Goal: Task Accomplishment & Management: Use online tool/utility

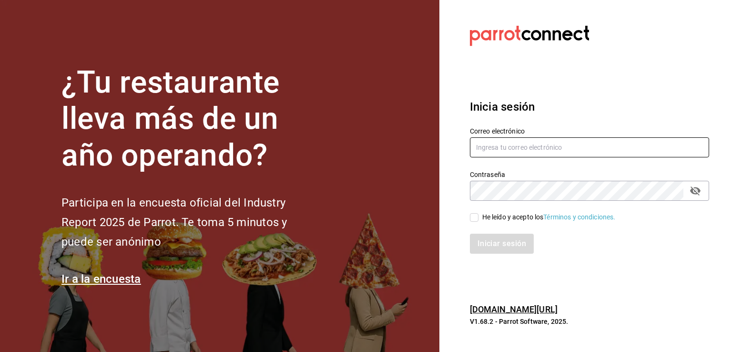
click at [510, 147] on input "text" at bounding box center [589, 147] width 239 height 20
paste input "administracion@koli.mx"
type input "administracion@koli.mx"
click at [475, 218] on input "He leído y acepto los Términos y condiciones." at bounding box center [474, 217] width 9 height 9
checkbox input "true"
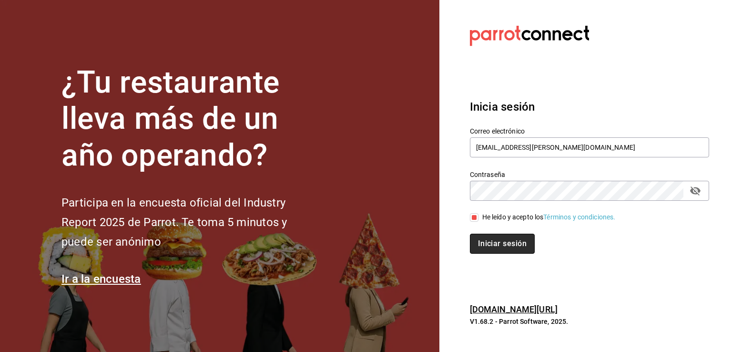
click at [486, 249] on button "Iniciar sesión" at bounding box center [502, 244] width 65 height 20
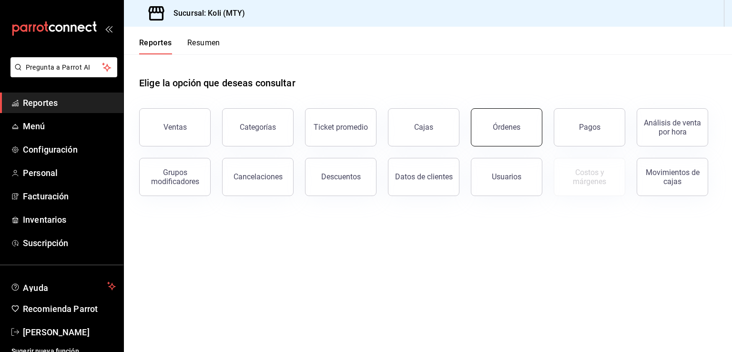
click at [508, 134] on button "Órdenes" at bounding box center [507, 127] width 72 height 38
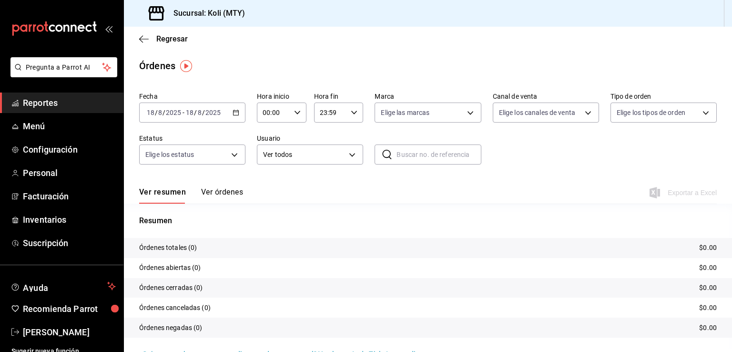
click at [235, 108] on div "[DATE] [DATE] - [DATE] [DATE]" at bounding box center [192, 112] width 106 height 20
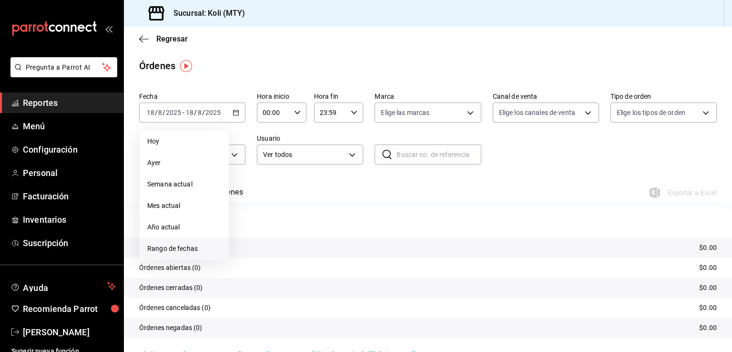
click at [208, 247] on span "Rango de fechas" at bounding box center [184, 249] width 74 height 10
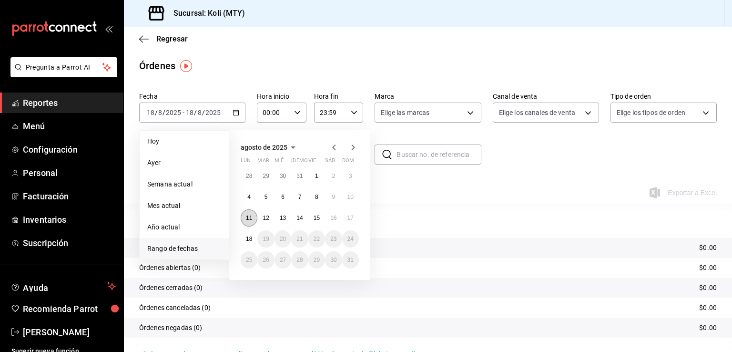
click at [249, 219] on abbr "11" at bounding box center [249, 218] width 6 height 7
click at [357, 217] on button "17" at bounding box center [350, 217] width 17 height 17
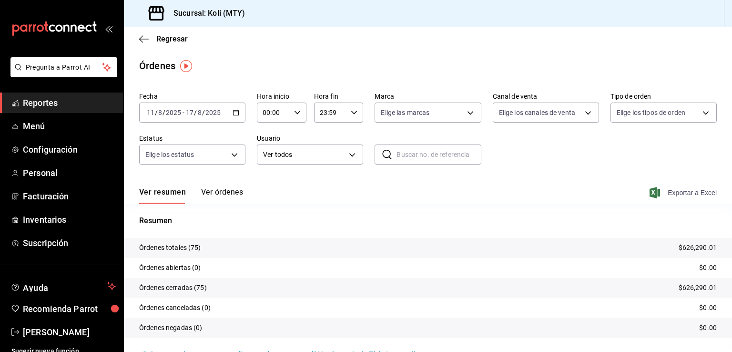
click at [650, 191] on icon "button" at bounding box center [655, 192] width 10 height 11
click at [221, 190] on button "Ver órdenes" at bounding box center [222, 195] width 42 height 16
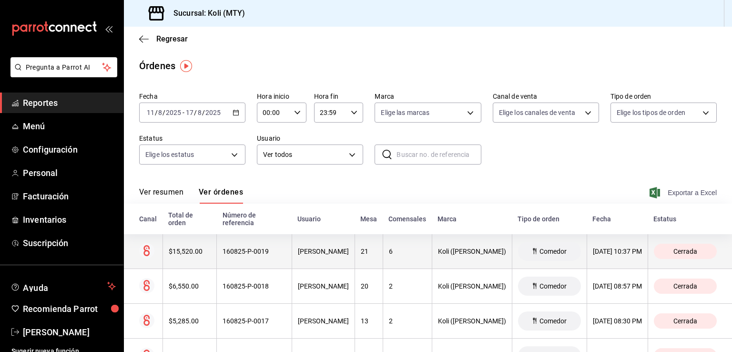
click at [189, 253] on div "$15,520.00" at bounding box center [190, 251] width 42 height 8
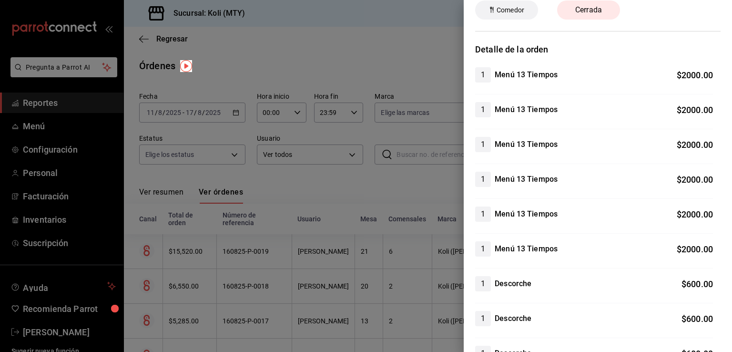
scroll to position [36, 0]
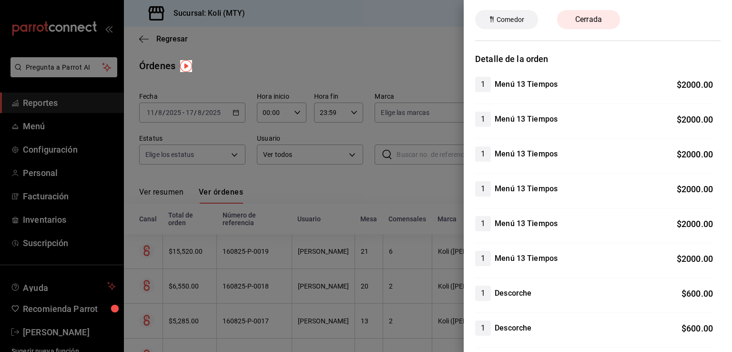
click at [194, 174] on div at bounding box center [366, 176] width 732 height 352
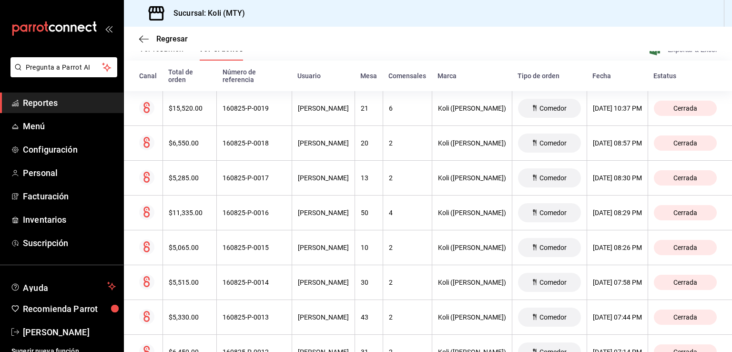
scroll to position [143, 0]
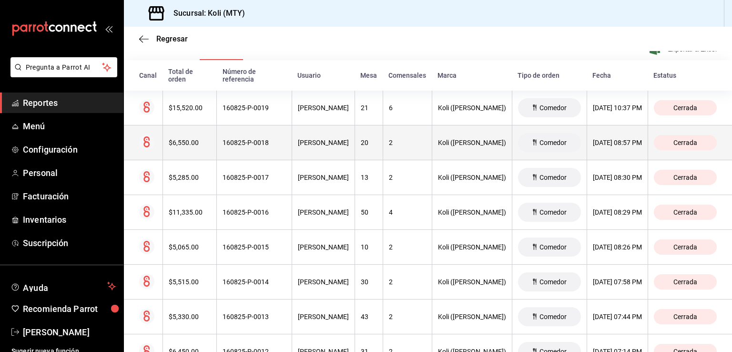
click at [177, 146] on div "$6,550.00" at bounding box center [190, 143] width 42 height 8
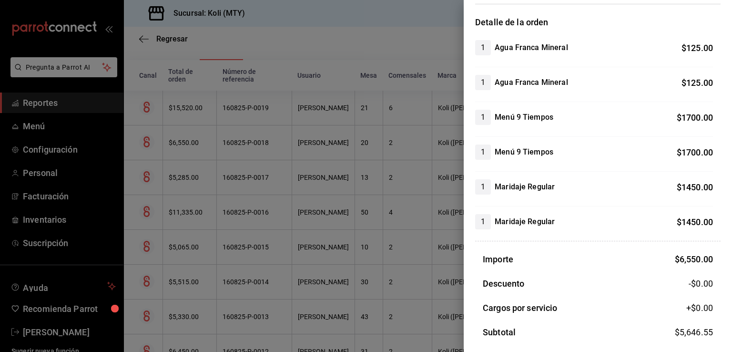
scroll to position [76, 0]
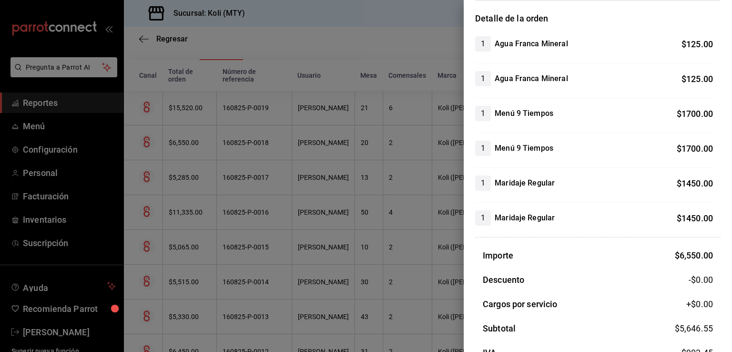
click at [229, 179] on div at bounding box center [366, 176] width 732 height 352
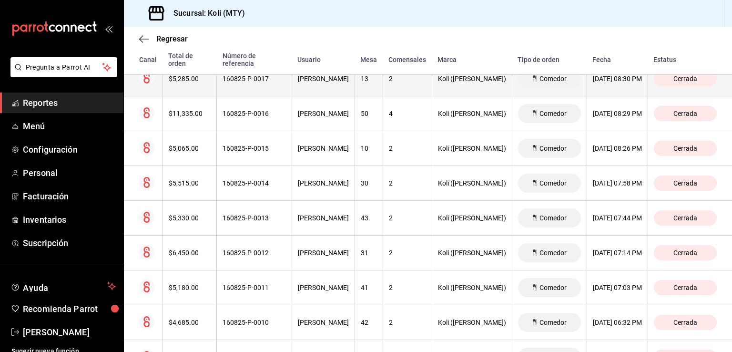
scroll to position [261, 0]
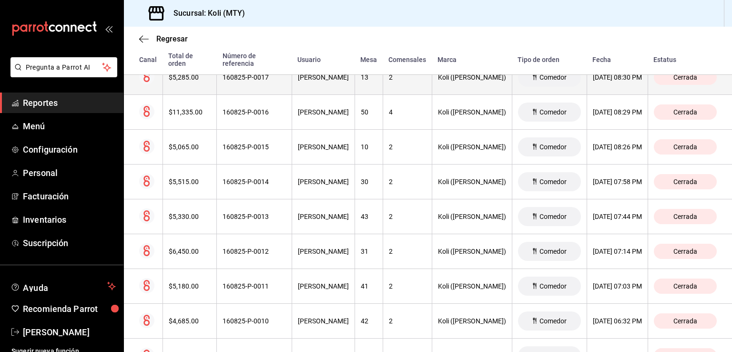
click at [197, 81] on div "$5,285.00" at bounding box center [190, 77] width 42 height 8
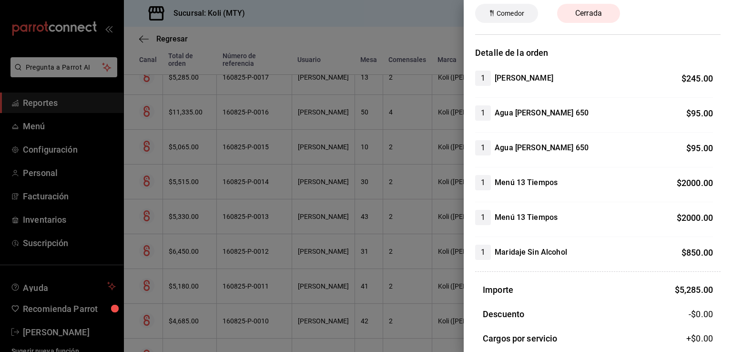
scroll to position [87, 0]
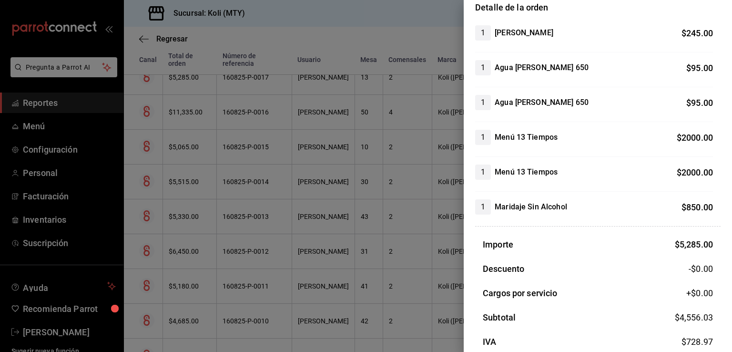
click at [206, 114] on div at bounding box center [366, 176] width 732 height 352
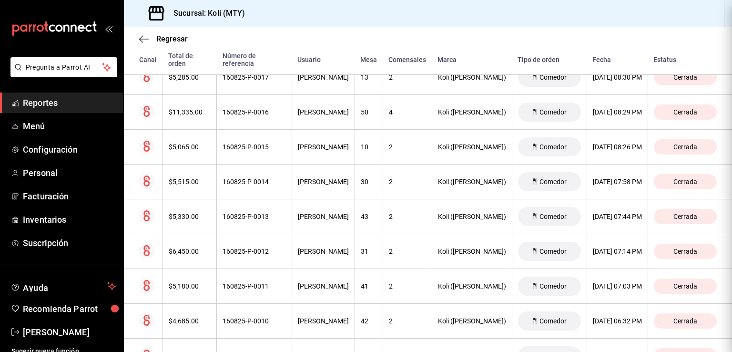
scroll to position [0, 0]
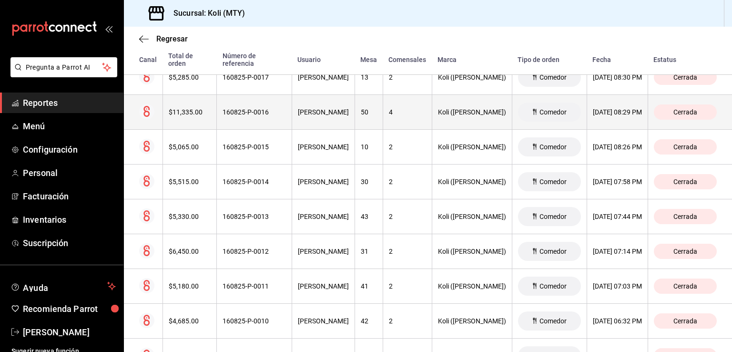
click at [178, 114] on div "$11,335.00" at bounding box center [190, 112] width 42 height 8
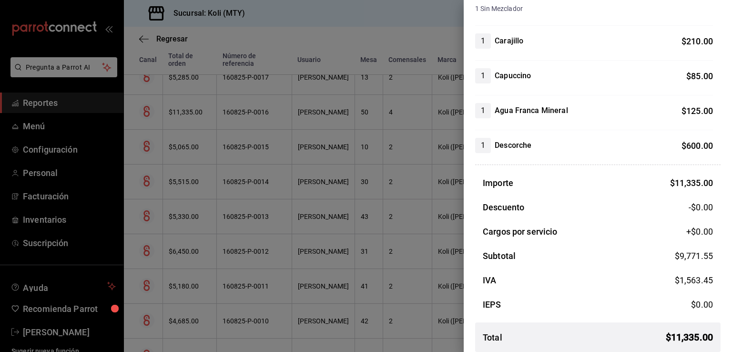
scroll to position [621, 0]
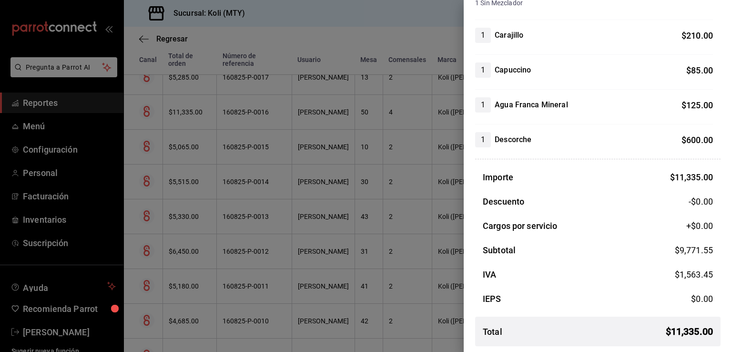
click at [213, 189] on div at bounding box center [366, 176] width 732 height 352
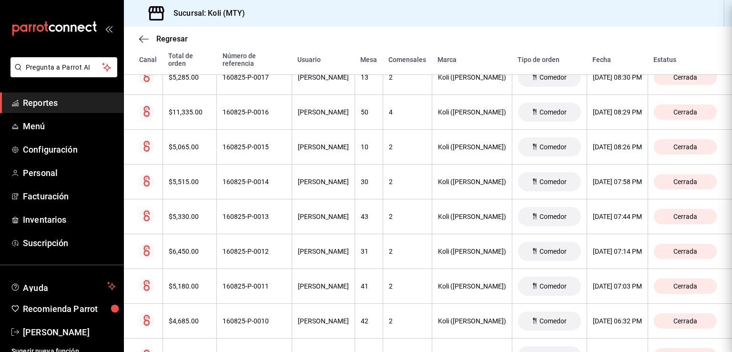
scroll to position [0, 0]
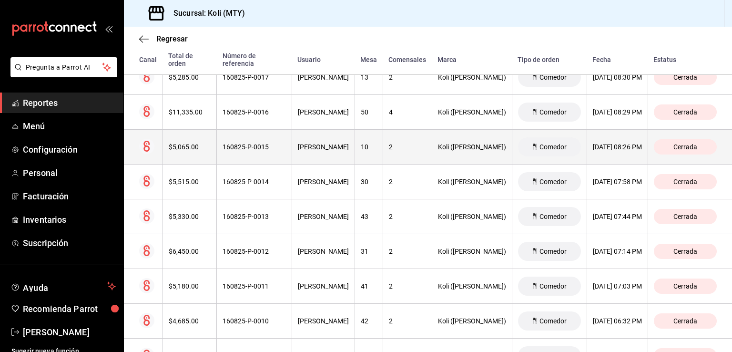
click at [183, 147] on div "$5,065.00" at bounding box center [190, 147] width 42 height 8
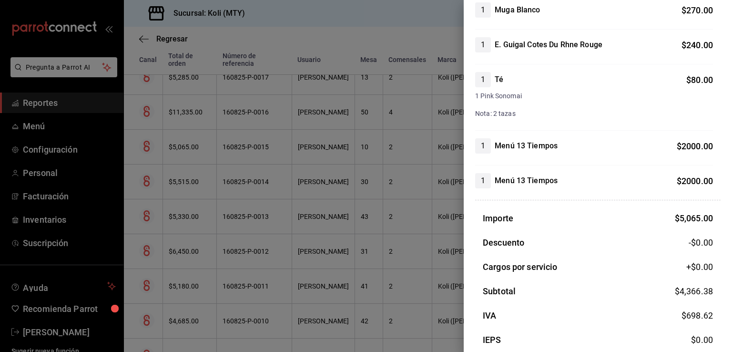
scroll to position [250, 0]
click at [176, 239] on div at bounding box center [366, 176] width 732 height 352
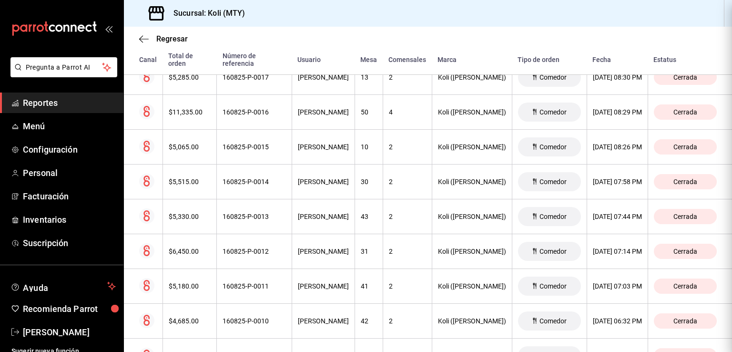
scroll to position [0, 0]
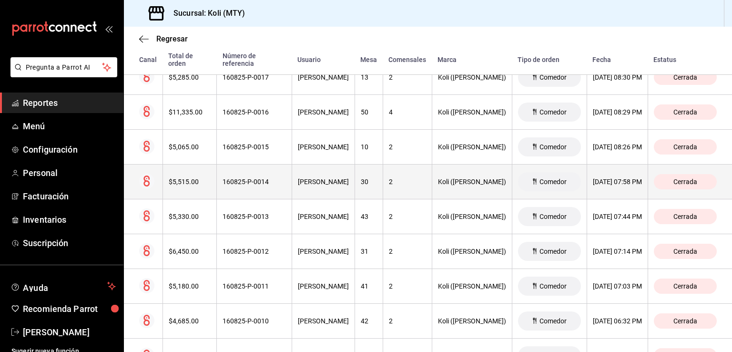
click at [176, 186] on th "$5,515.00" at bounding box center [190, 181] width 54 height 35
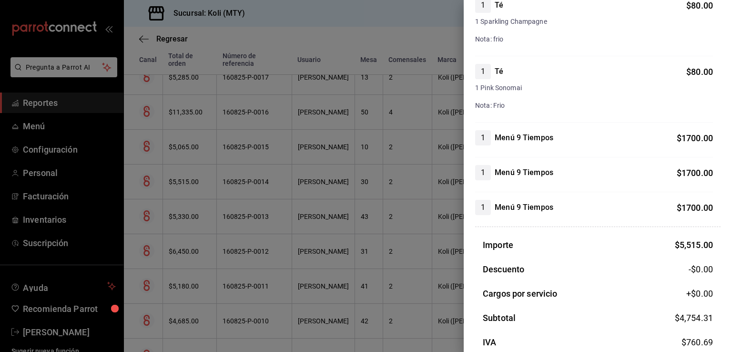
scroll to position [185, 0]
click at [388, 195] on div at bounding box center [366, 176] width 732 height 352
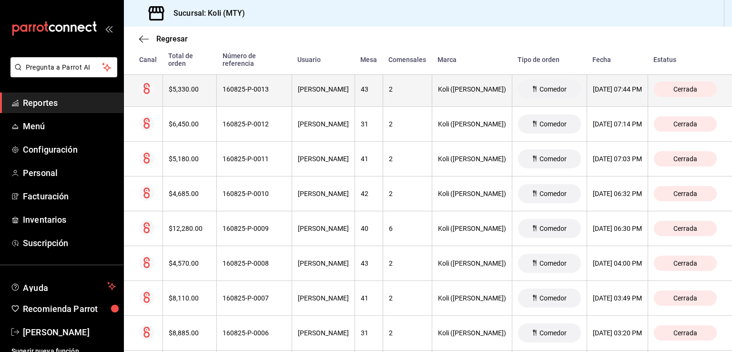
scroll to position [389, 0]
click at [195, 90] on div "$5,330.00" at bounding box center [190, 89] width 42 height 8
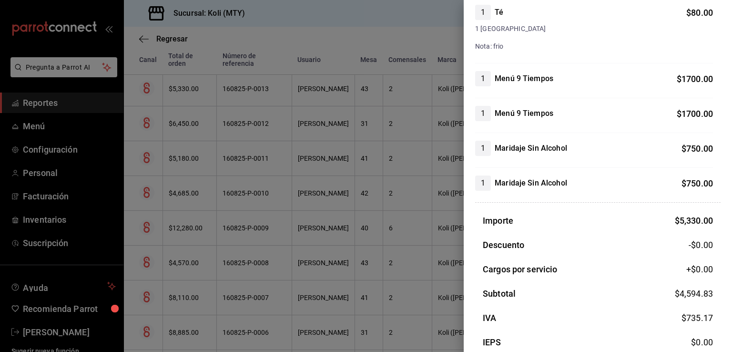
scroll to position [219, 0]
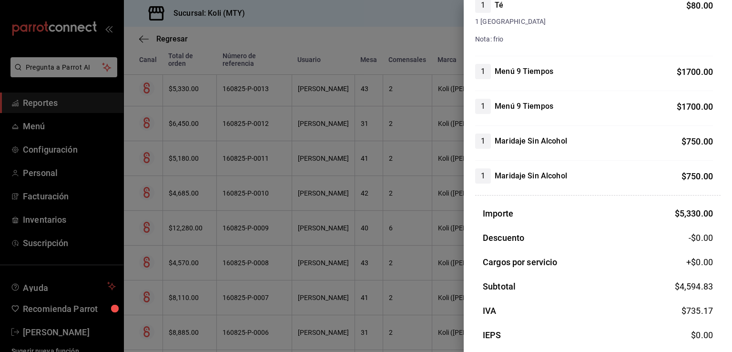
click at [223, 205] on div at bounding box center [366, 176] width 732 height 352
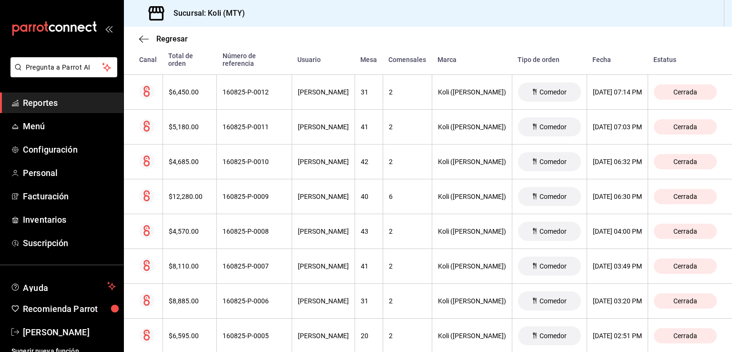
scroll to position [421, 0]
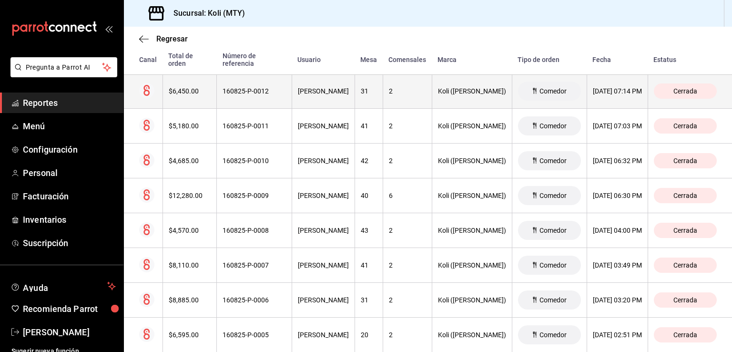
click at [194, 100] on th "$6,450.00" at bounding box center [190, 91] width 54 height 35
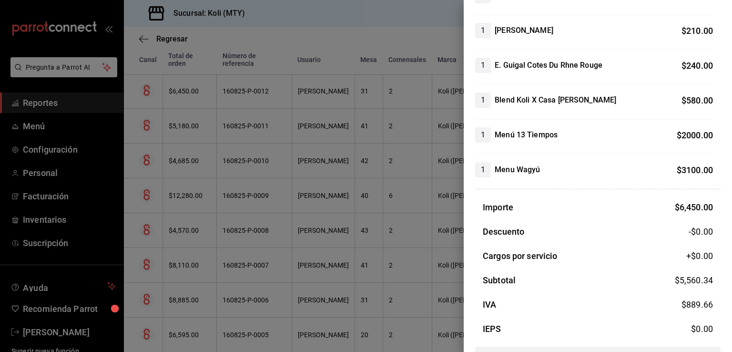
scroll to position [191, 0]
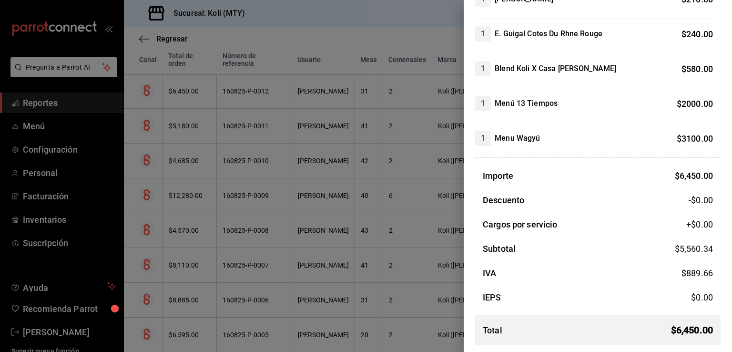
click at [244, 163] on div at bounding box center [366, 176] width 732 height 352
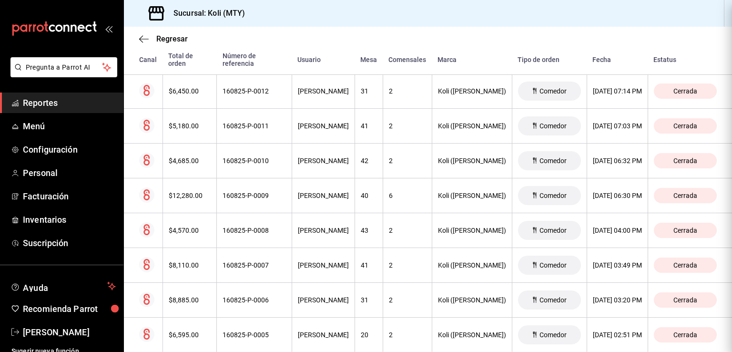
scroll to position [0, 0]
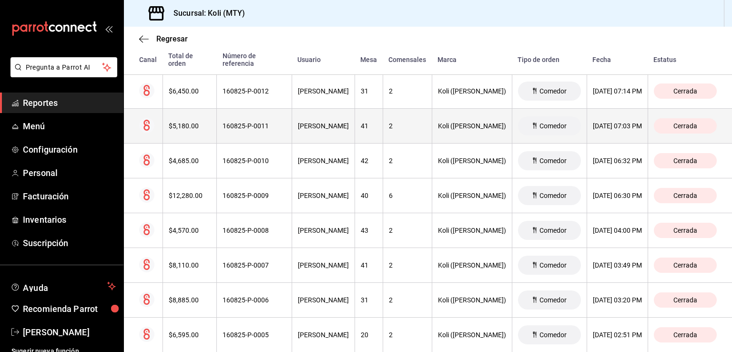
click at [193, 130] on th "$5,180.00" at bounding box center [190, 126] width 54 height 35
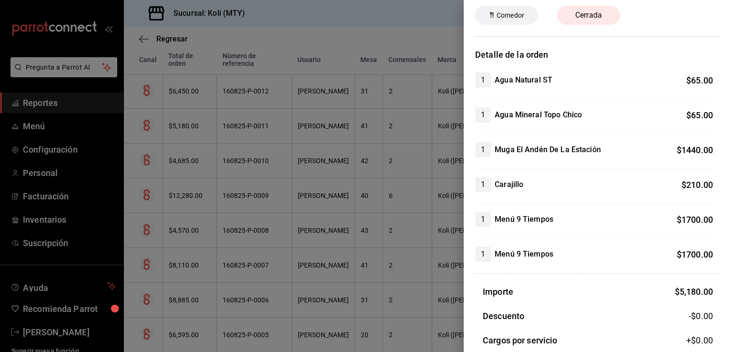
scroll to position [17, 0]
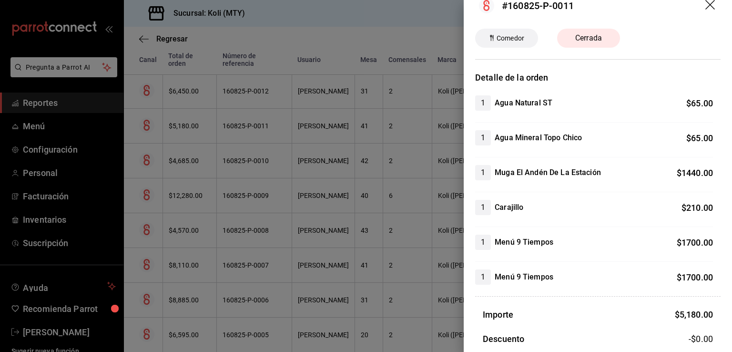
click at [158, 167] on div at bounding box center [366, 176] width 732 height 352
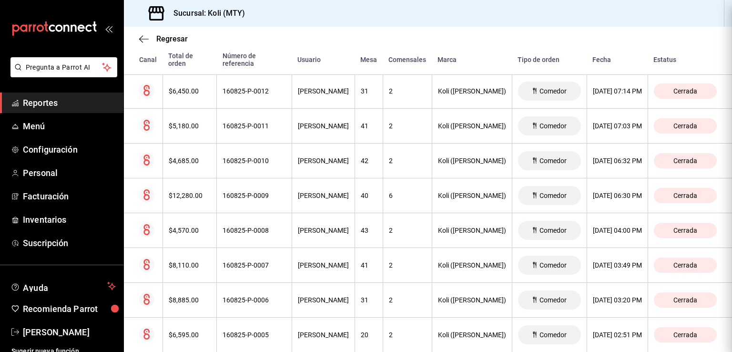
scroll to position [0, 0]
click at [181, 158] on div "$4,685.00" at bounding box center [190, 161] width 42 height 8
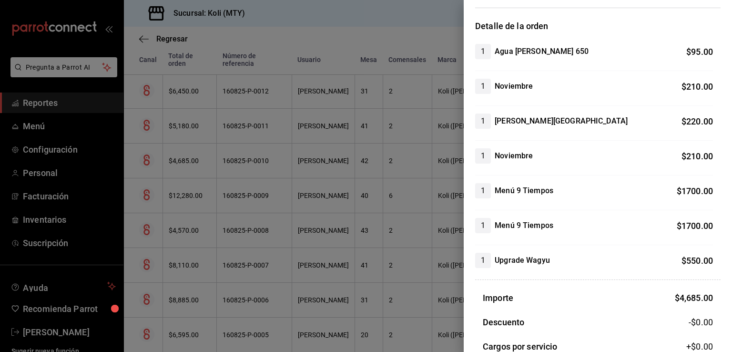
scroll to position [69, 0]
click at [276, 235] on div at bounding box center [366, 176] width 732 height 352
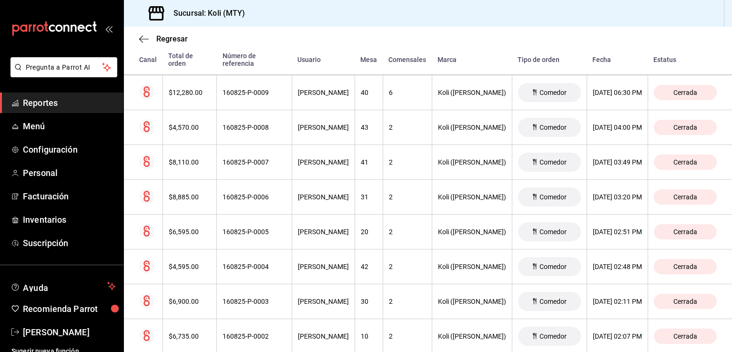
scroll to position [526, 0]
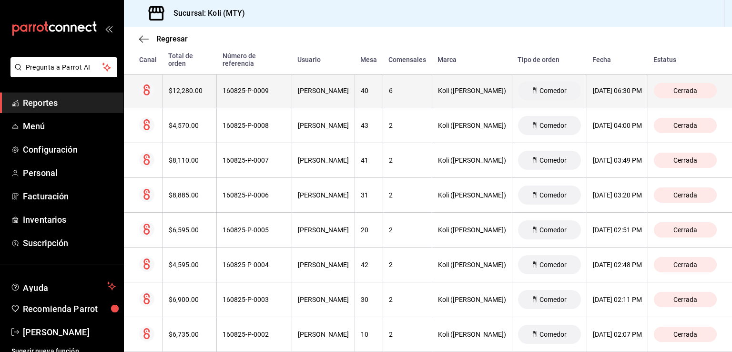
click at [193, 89] on div "$12,280.00" at bounding box center [190, 91] width 42 height 8
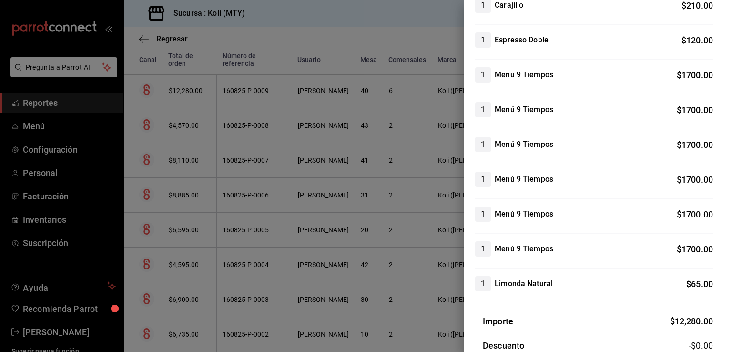
scroll to position [535, 0]
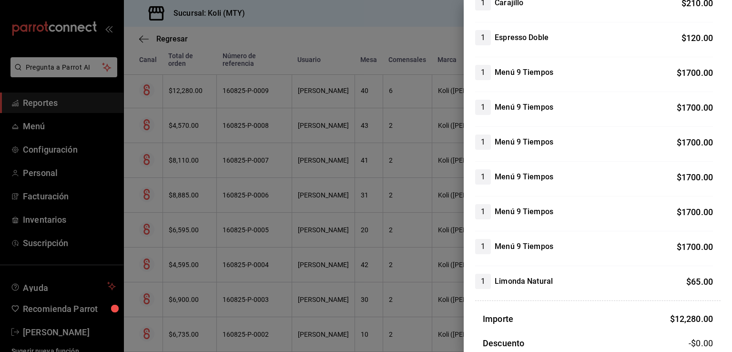
click at [258, 155] on div at bounding box center [366, 176] width 732 height 352
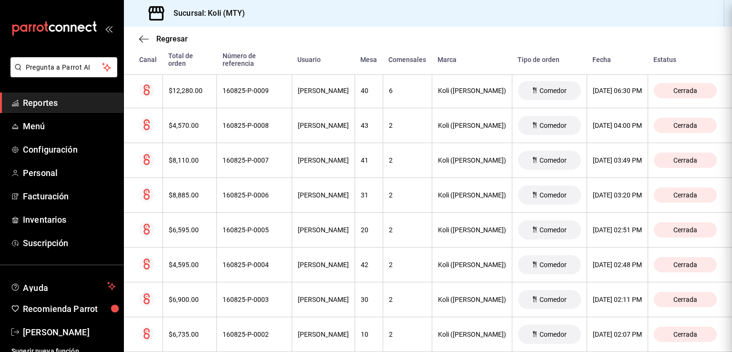
scroll to position [0, 0]
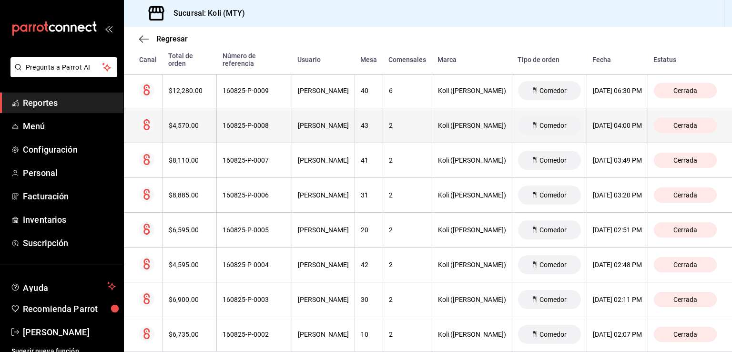
click at [198, 134] on th "$4,570.00" at bounding box center [190, 125] width 54 height 35
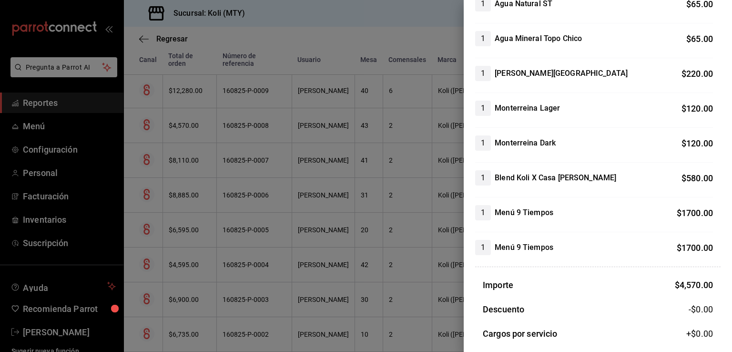
scroll to position [116, 0]
click at [277, 194] on div at bounding box center [366, 176] width 732 height 352
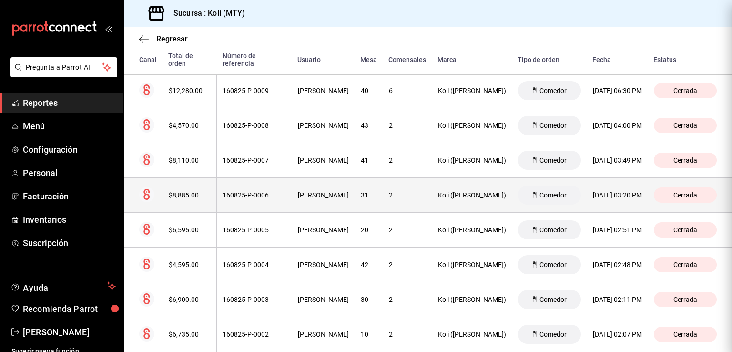
scroll to position [0, 0]
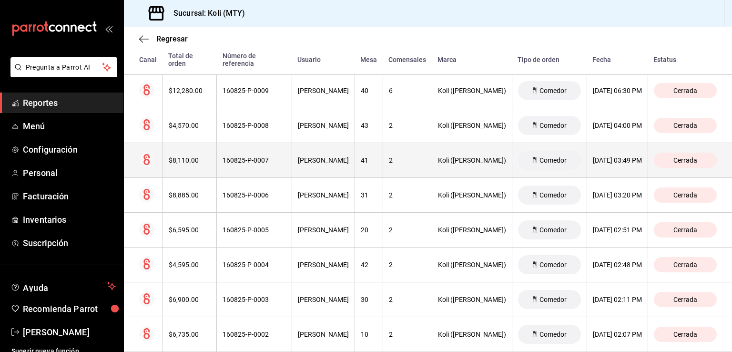
click at [199, 163] on div "$8,110.00" at bounding box center [190, 160] width 42 height 8
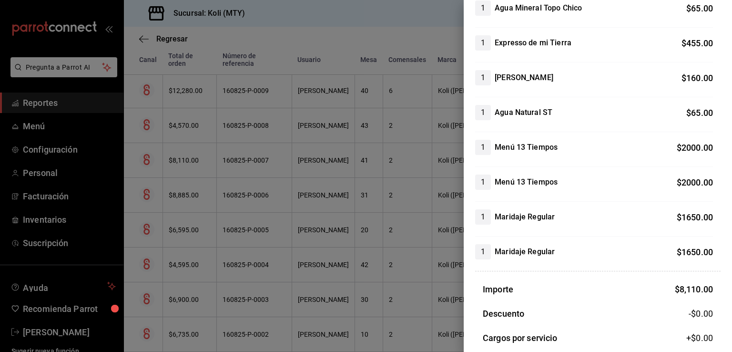
scroll to position [147, 0]
click at [379, 230] on div at bounding box center [366, 176] width 732 height 352
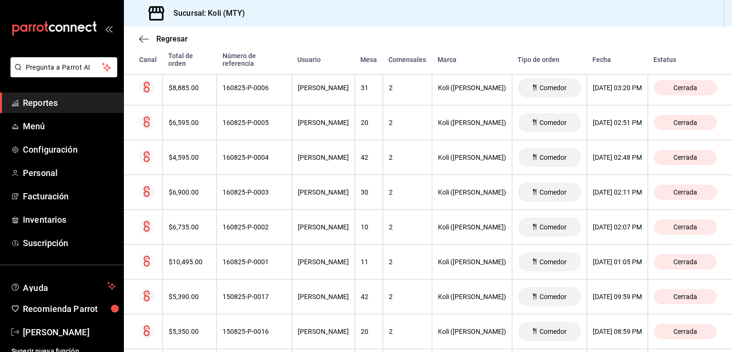
scroll to position [632, 0]
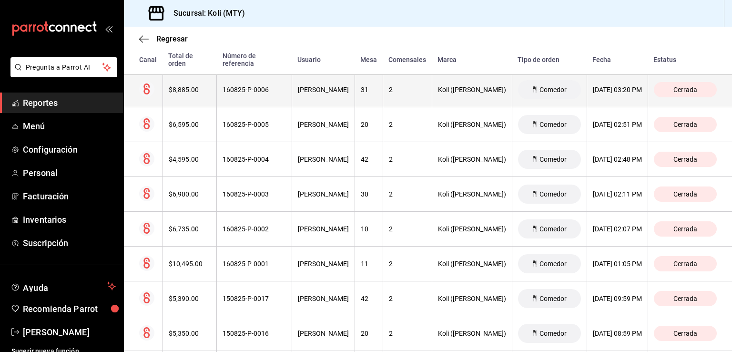
click at [170, 87] on div "$8,885.00" at bounding box center [190, 90] width 42 height 8
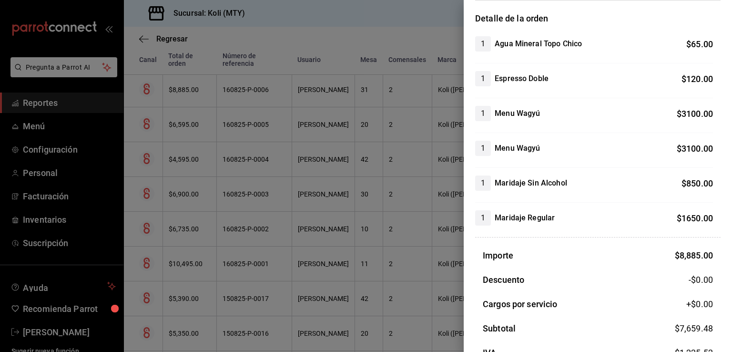
scroll to position [77, 0]
click at [229, 149] on div at bounding box center [366, 176] width 732 height 352
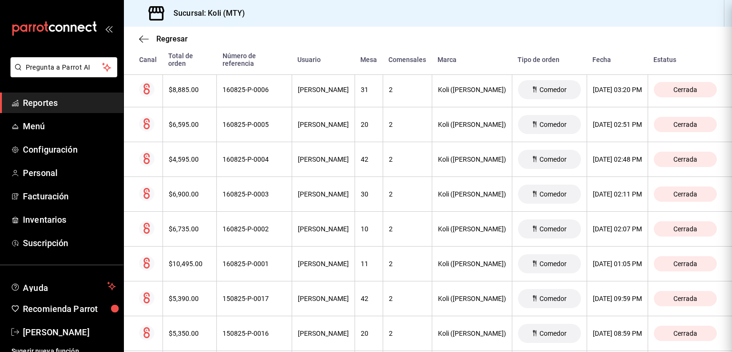
scroll to position [0, 0]
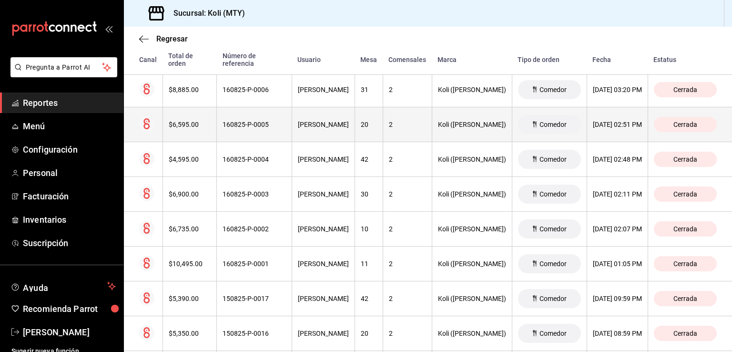
click at [197, 123] on div "$6,595.00" at bounding box center [190, 125] width 42 height 8
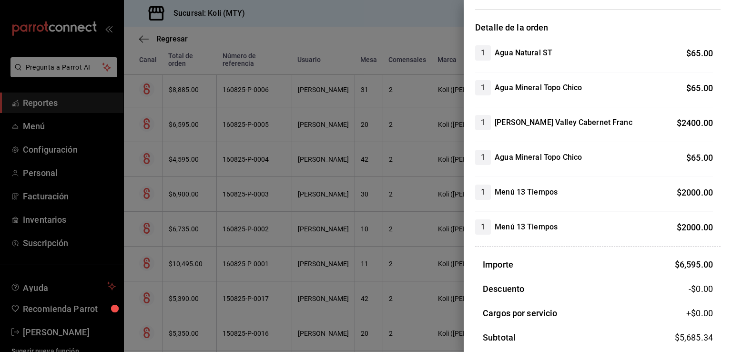
scroll to position [78, 0]
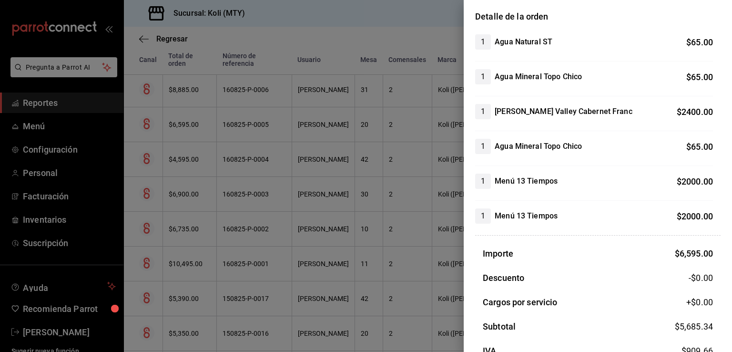
click at [254, 163] on div at bounding box center [366, 176] width 732 height 352
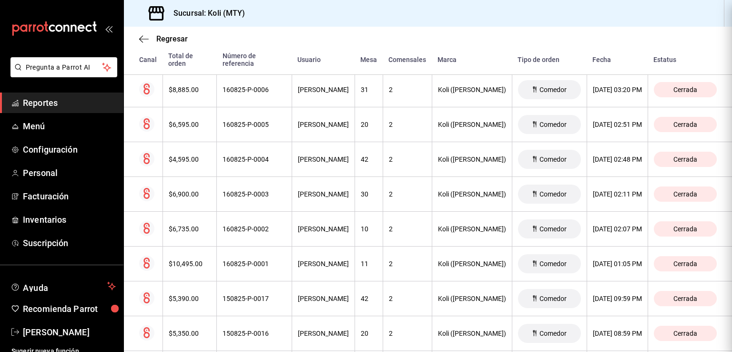
scroll to position [0, 0]
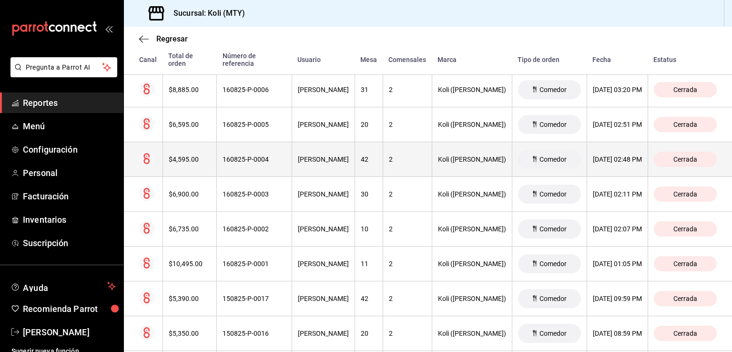
click at [170, 165] on th "$4,595.00" at bounding box center [190, 159] width 54 height 35
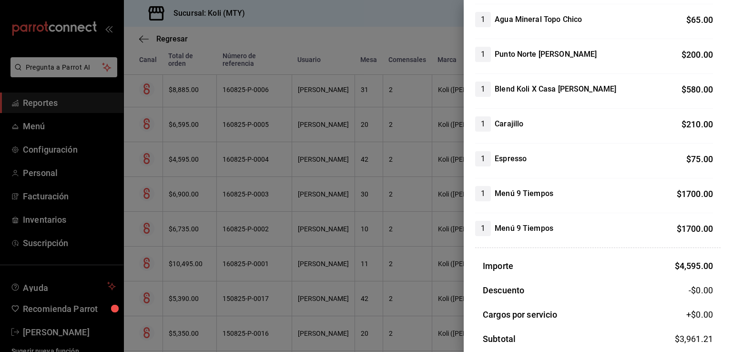
scroll to position [139, 0]
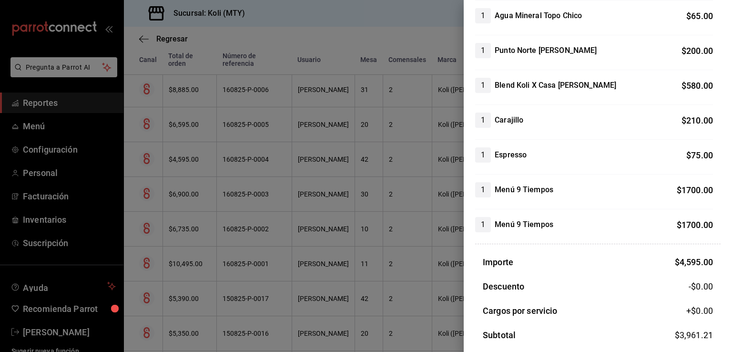
click at [225, 219] on div at bounding box center [366, 176] width 732 height 352
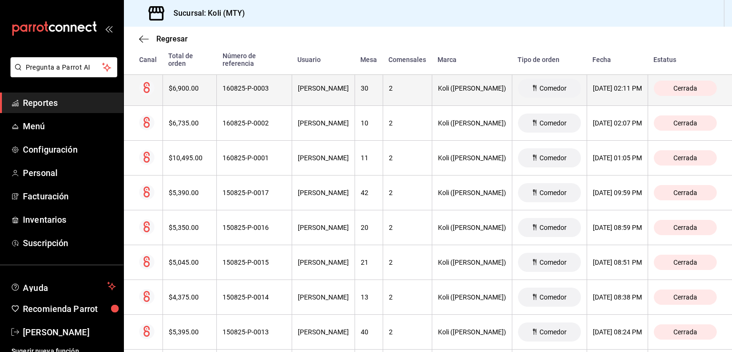
scroll to position [737, 0]
click at [181, 86] on div "$6,900.00" at bounding box center [190, 89] width 42 height 8
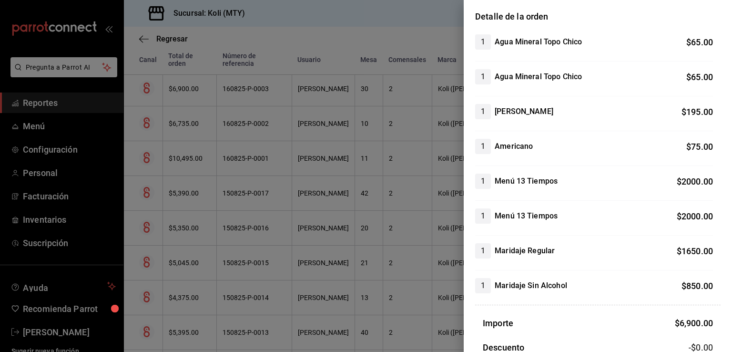
scroll to position [103, 0]
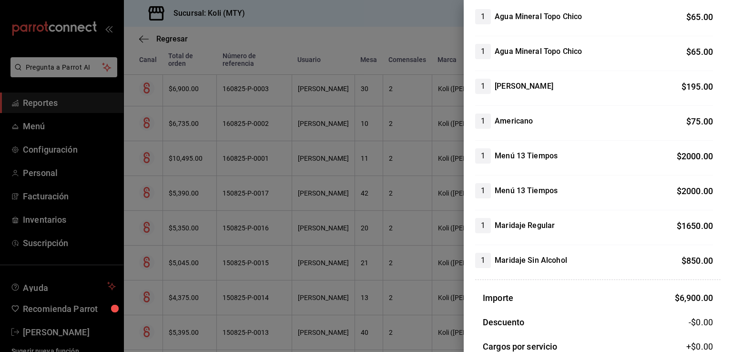
click at [215, 148] on div at bounding box center [366, 176] width 732 height 352
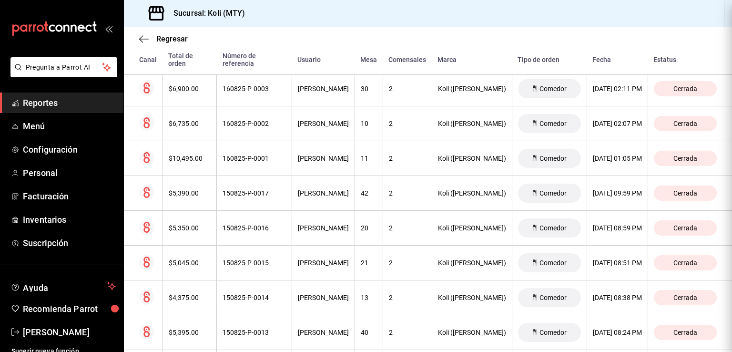
scroll to position [0, 0]
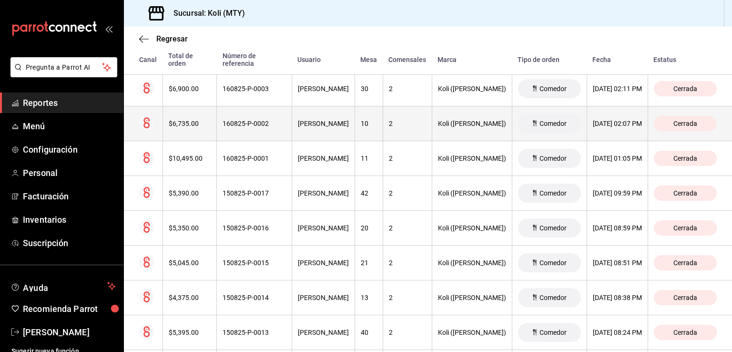
click at [184, 123] on div "$6,735.00" at bounding box center [190, 124] width 42 height 8
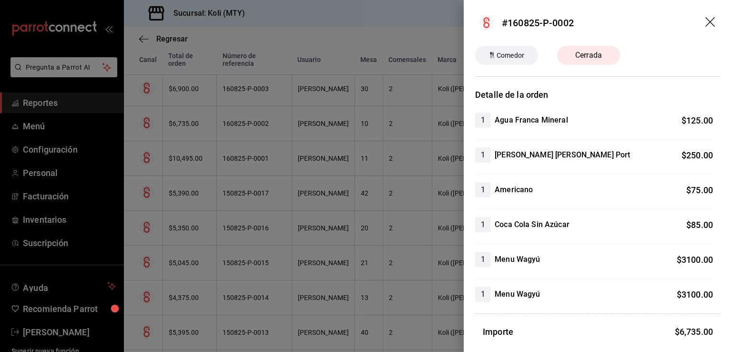
click at [172, 176] on div at bounding box center [366, 176] width 732 height 352
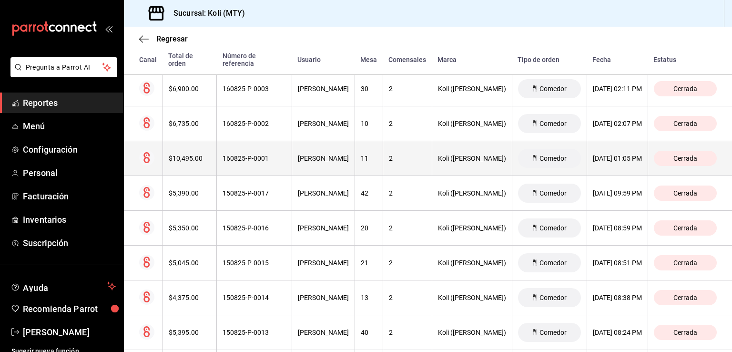
click at [182, 157] on div "$10,495.00" at bounding box center [190, 158] width 42 height 8
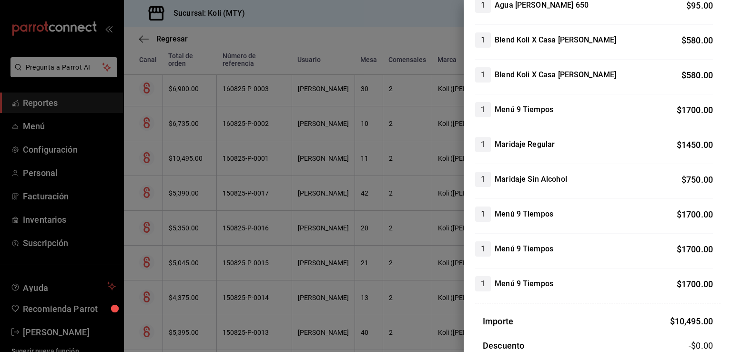
scroll to position [252, 0]
click at [359, 213] on div at bounding box center [366, 176] width 732 height 352
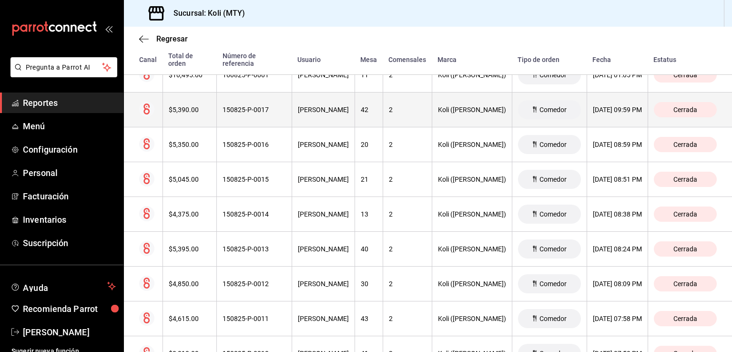
scroll to position [823, 0]
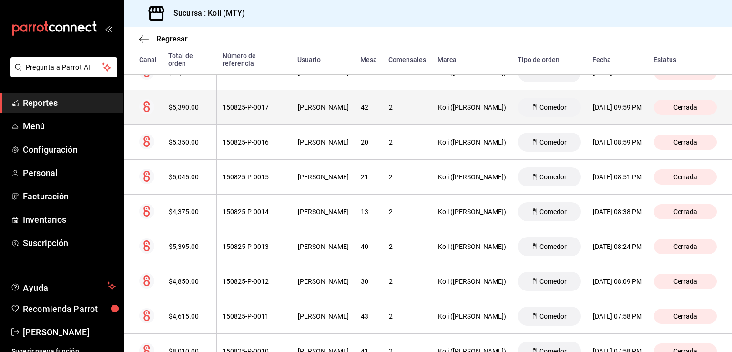
click at [188, 101] on th "$5,390.00" at bounding box center [190, 107] width 54 height 35
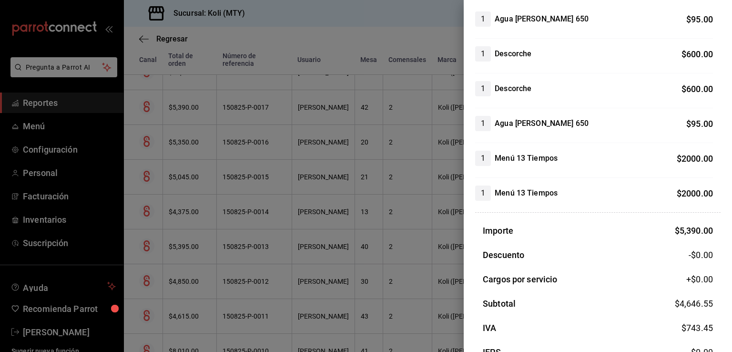
scroll to position [101, 0]
click at [277, 210] on div at bounding box center [366, 176] width 732 height 352
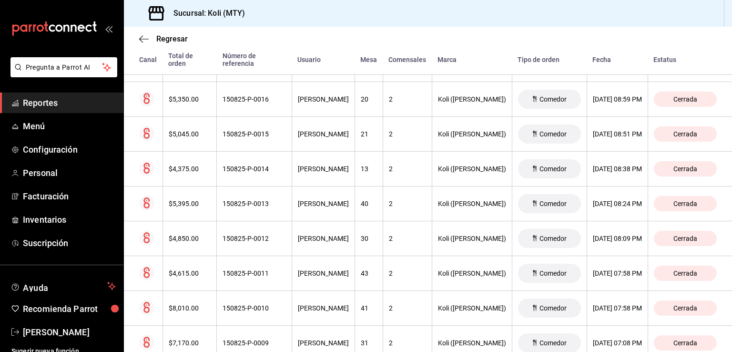
scroll to position [866, 0]
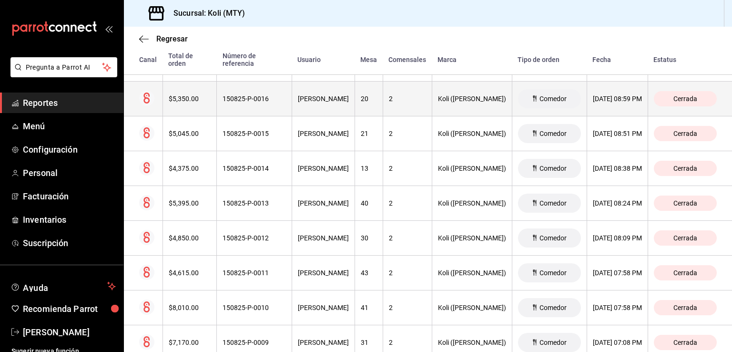
click at [196, 82] on th "$5,350.00" at bounding box center [190, 99] width 54 height 35
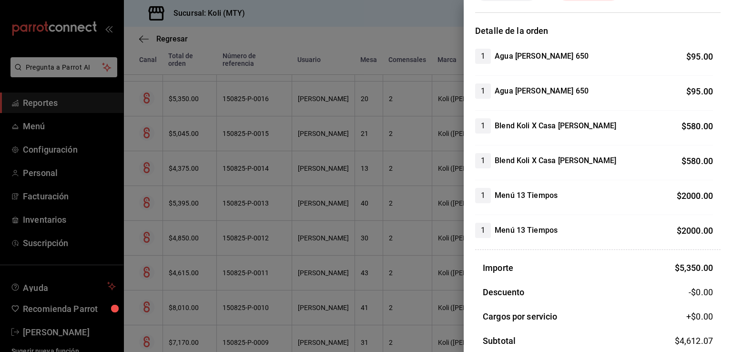
scroll to position [65, 0]
click at [231, 195] on div at bounding box center [366, 176] width 732 height 352
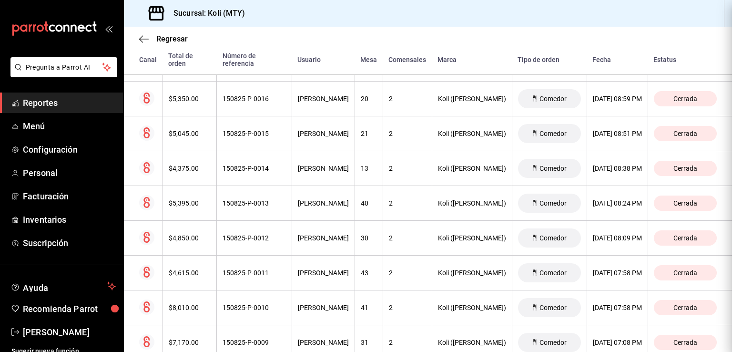
scroll to position [0, 0]
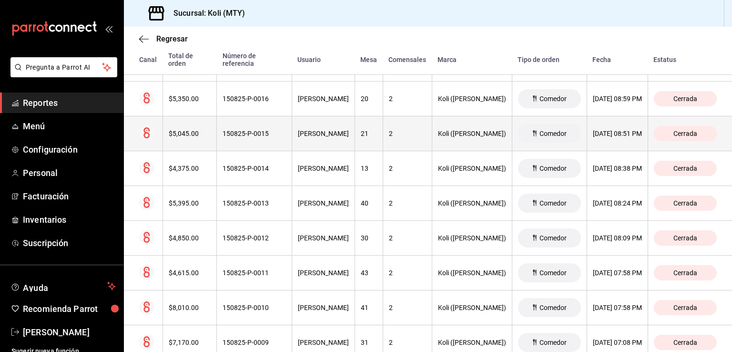
click at [195, 133] on div "$5,045.00" at bounding box center [190, 134] width 42 height 8
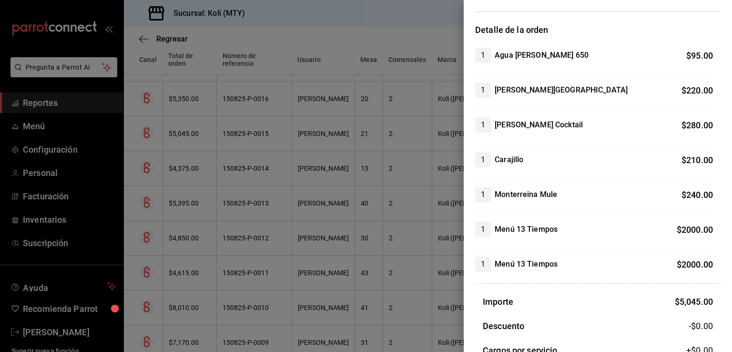
scroll to position [63, 0]
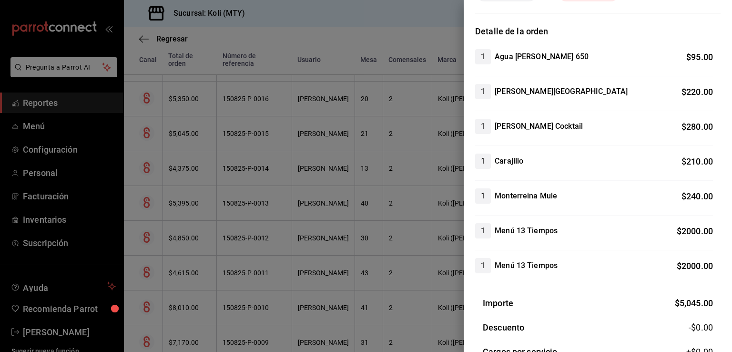
click at [192, 174] on div at bounding box center [366, 176] width 732 height 352
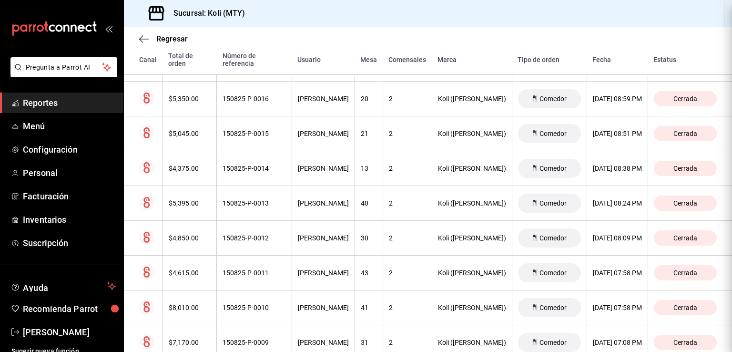
scroll to position [0, 0]
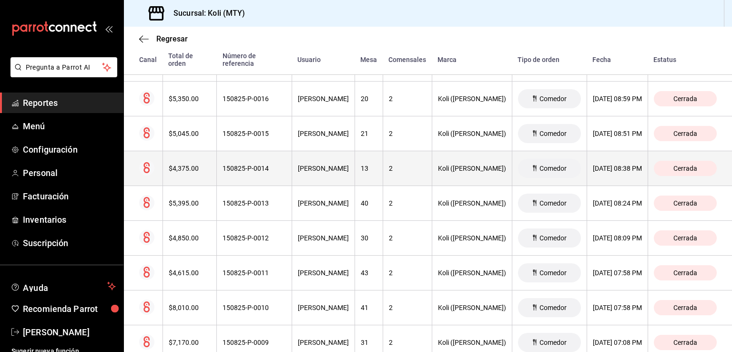
click at [178, 166] on div "$4,375.00" at bounding box center [190, 168] width 42 height 8
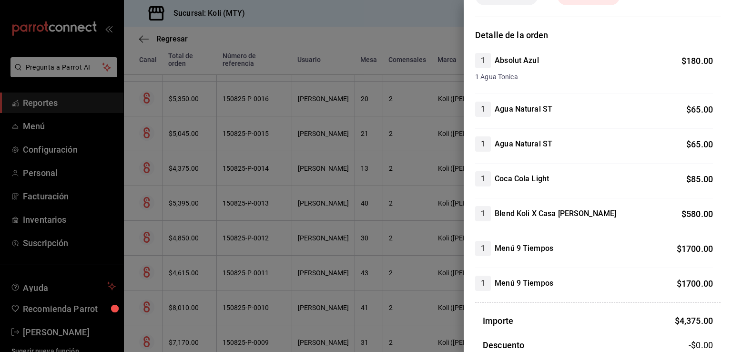
scroll to position [60, 0]
click at [287, 135] on div at bounding box center [366, 176] width 732 height 352
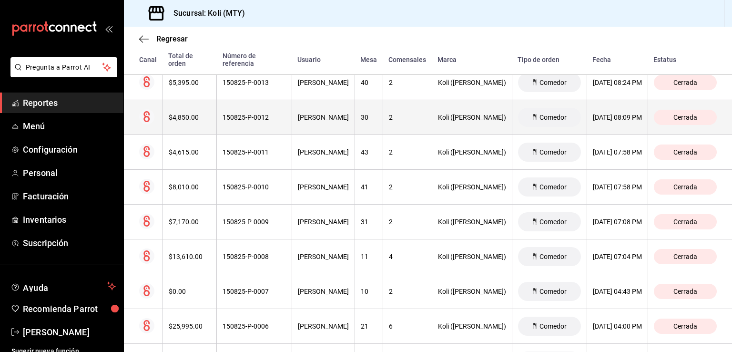
scroll to position [987, 0]
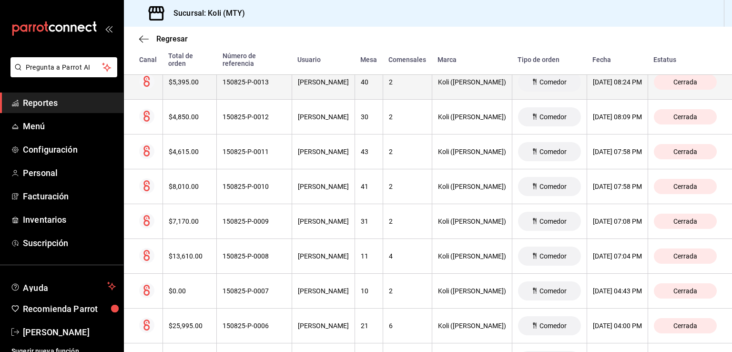
click at [197, 83] on div "$5,395.00" at bounding box center [190, 82] width 42 height 8
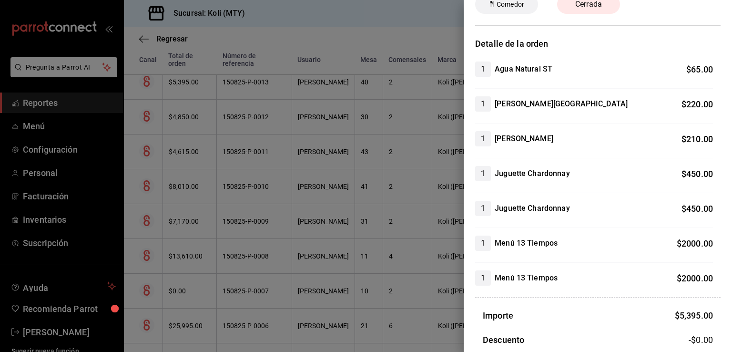
scroll to position [51, 0]
click at [201, 164] on div at bounding box center [366, 176] width 732 height 352
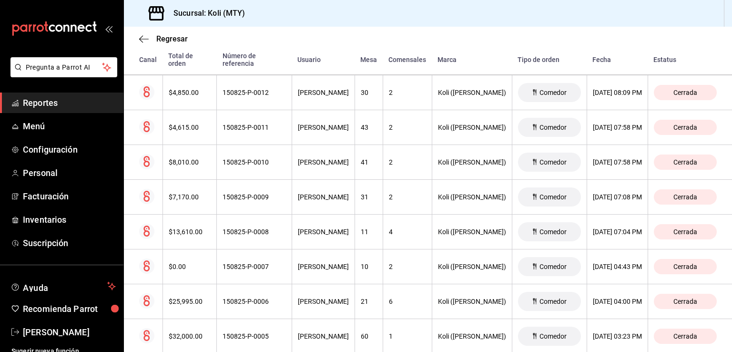
scroll to position [1013, 0]
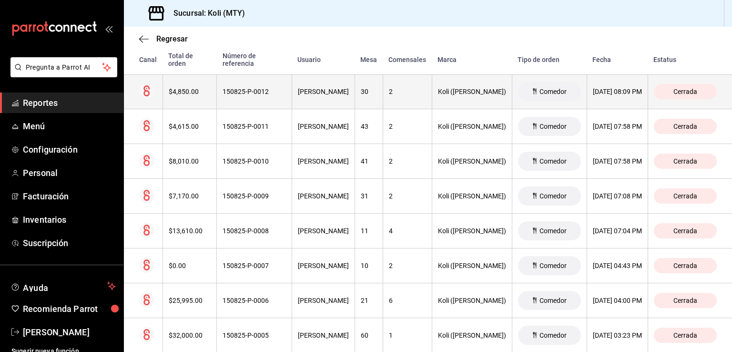
click at [181, 88] on div "$4,850.00" at bounding box center [190, 92] width 42 height 8
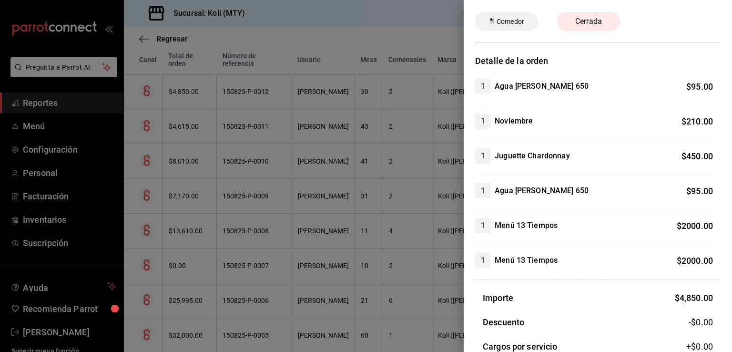
scroll to position [34, 0]
click at [185, 120] on div at bounding box center [366, 176] width 732 height 352
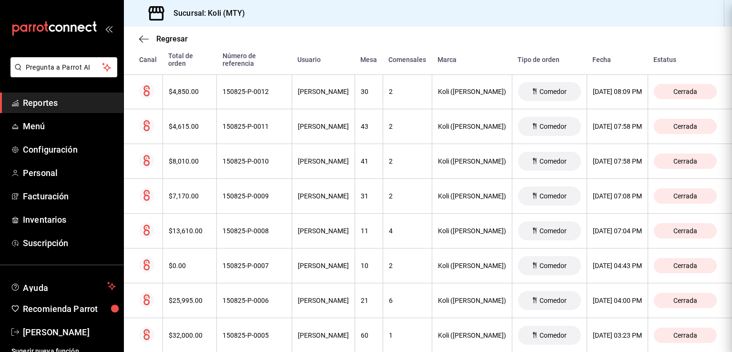
scroll to position [0, 0]
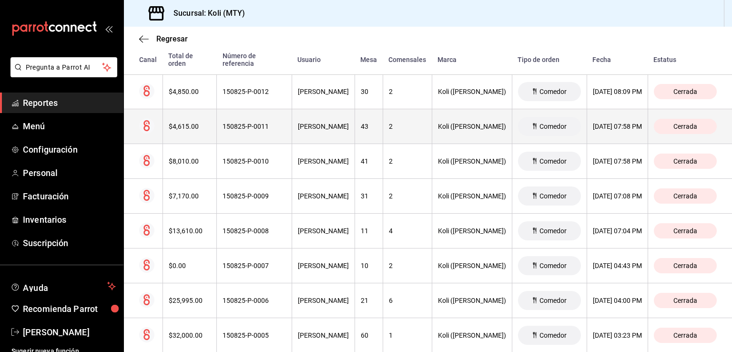
click at [179, 128] on div "$4,615.00" at bounding box center [190, 127] width 42 height 8
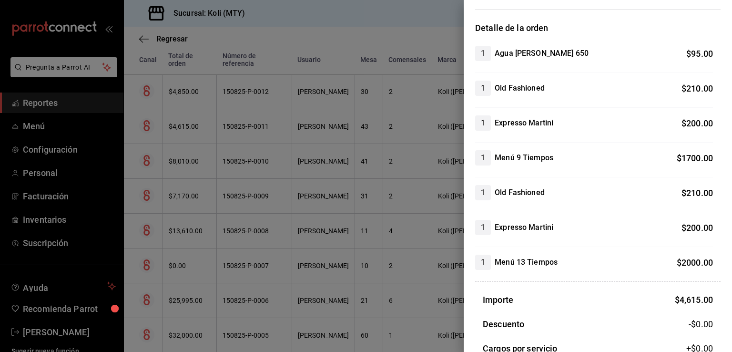
scroll to position [67, 0]
click at [236, 187] on div at bounding box center [366, 176] width 732 height 352
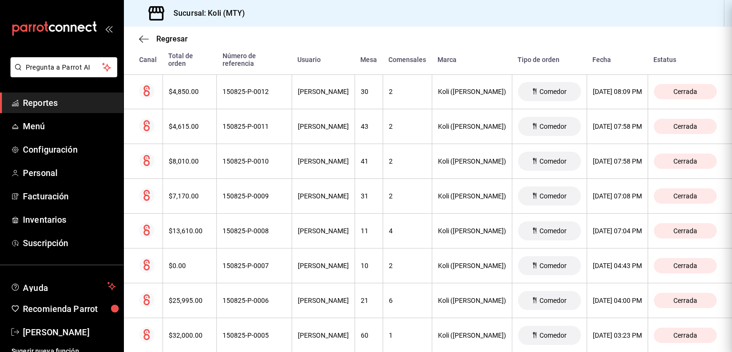
scroll to position [0, 0]
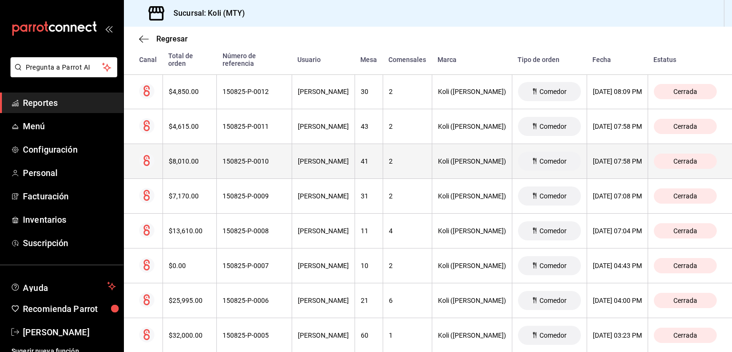
click at [192, 152] on th "$8,010.00" at bounding box center [190, 161] width 54 height 35
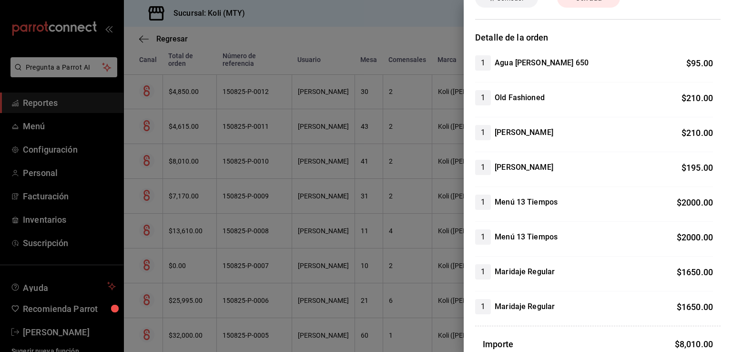
scroll to position [83, 0]
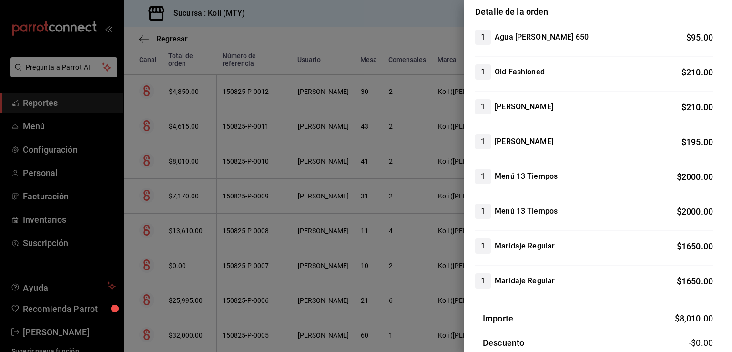
click at [167, 194] on div at bounding box center [366, 176] width 732 height 352
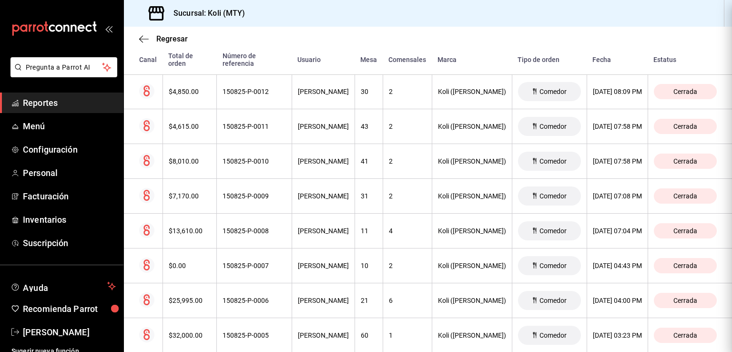
scroll to position [0, 0]
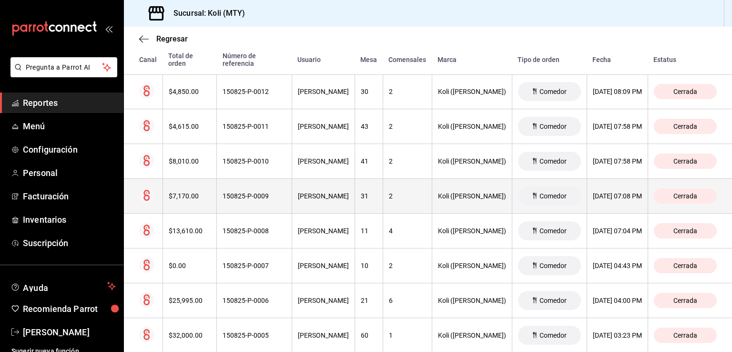
click at [189, 189] on th "$7,170.00" at bounding box center [190, 196] width 54 height 35
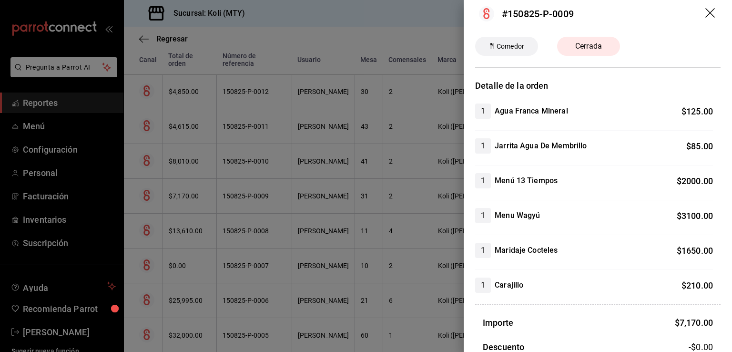
scroll to position [4, 0]
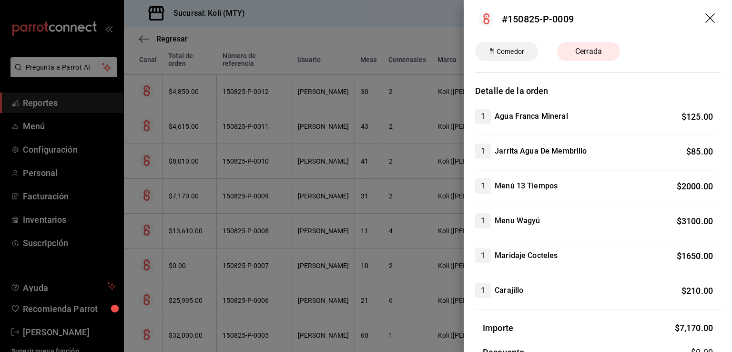
click at [250, 194] on div at bounding box center [366, 176] width 732 height 352
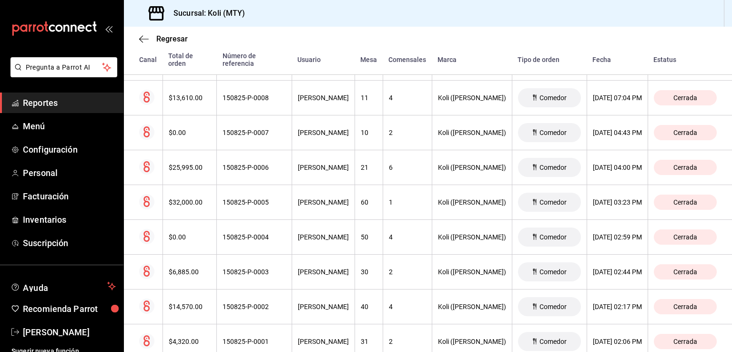
scroll to position [1146, 0]
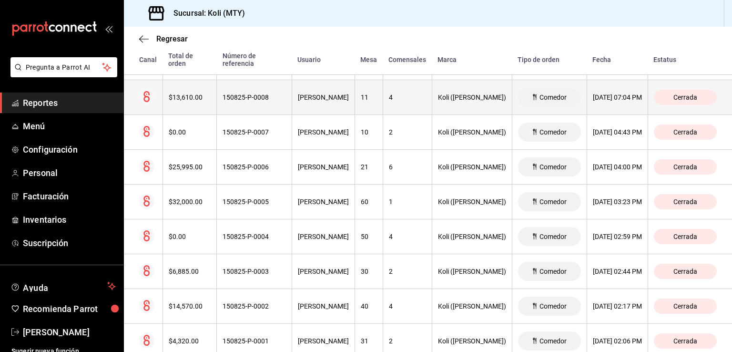
click at [201, 98] on div "$13,610.00" at bounding box center [190, 97] width 42 height 8
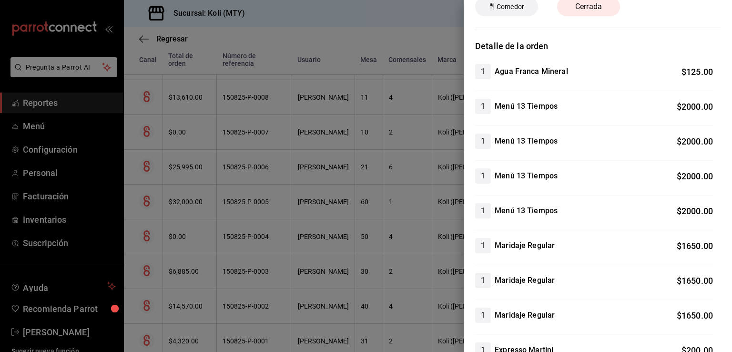
scroll to position [65, 0]
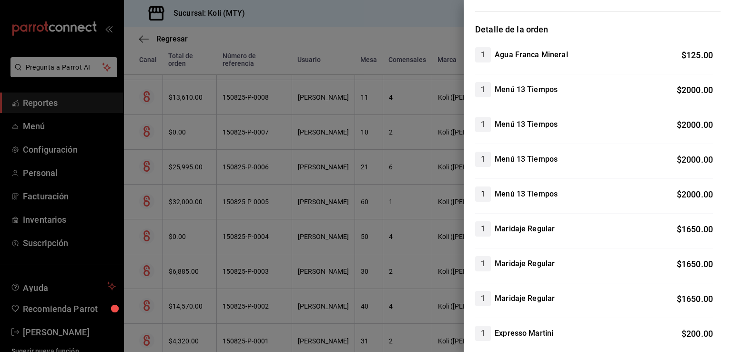
click at [185, 216] on div at bounding box center [366, 176] width 732 height 352
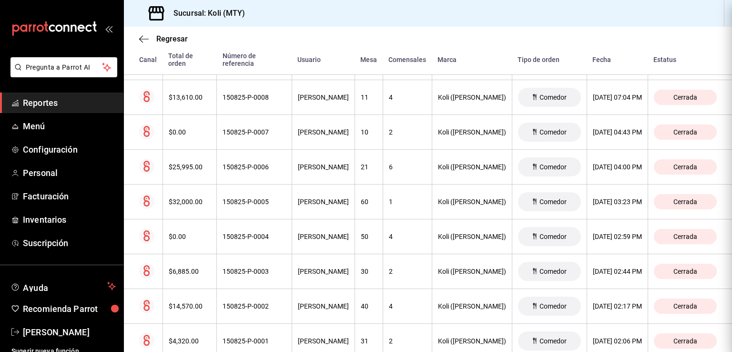
scroll to position [0, 0]
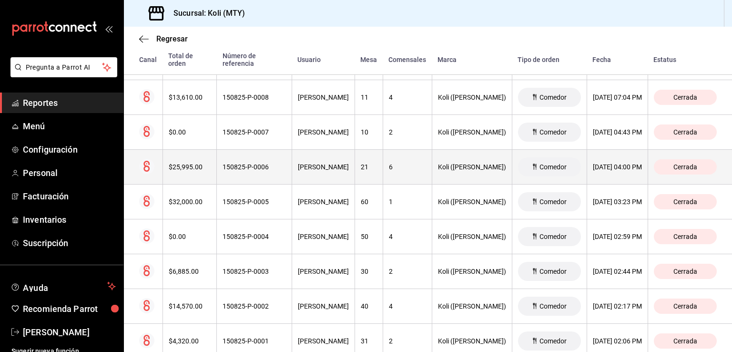
click at [179, 165] on div "$25,995.00" at bounding box center [190, 167] width 42 height 8
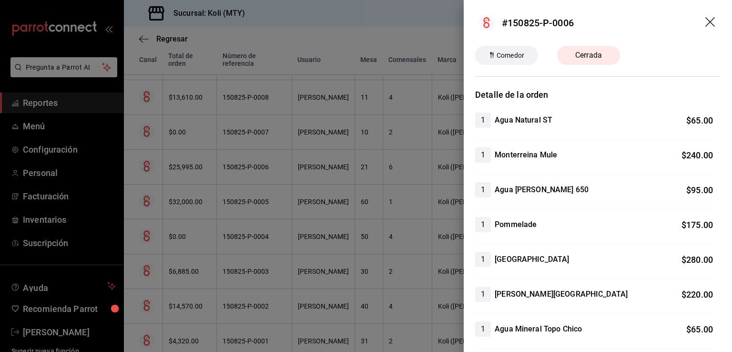
click at [165, 184] on div at bounding box center [366, 176] width 732 height 352
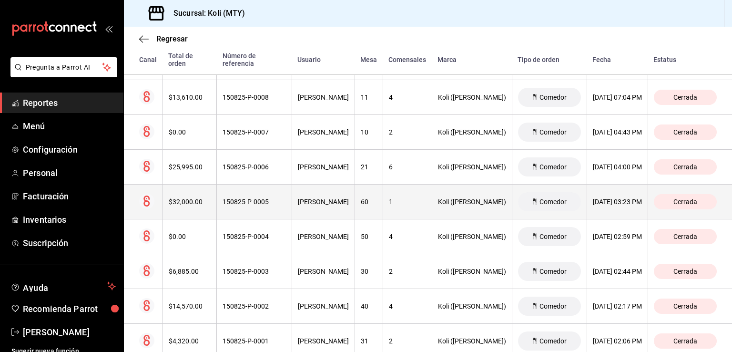
click at [190, 210] on th "$32,000.00" at bounding box center [190, 201] width 54 height 35
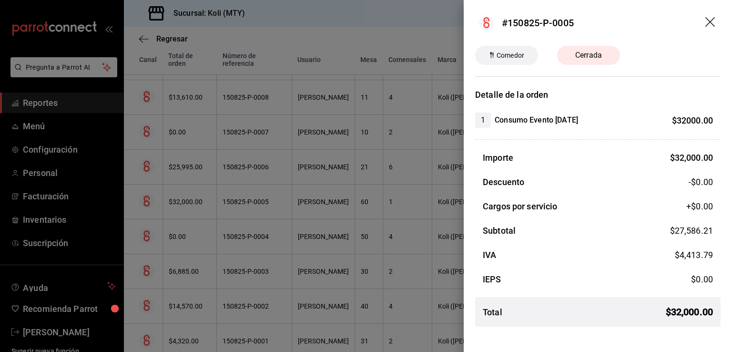
drag, startPoint x: 495, startPoint y: 118, endPoint x: 590, endPoint y: 117, distance: 94.9
click at [598, 115] on div "1 Consumo Evento [DATE] $ 32000.00" at bounding box center [594, 120] width 238 height 15
copy h4 "Consumo Evento [DATE]"
click at [224, 162] on div at bounding box center [366, 176] width 732 height 352
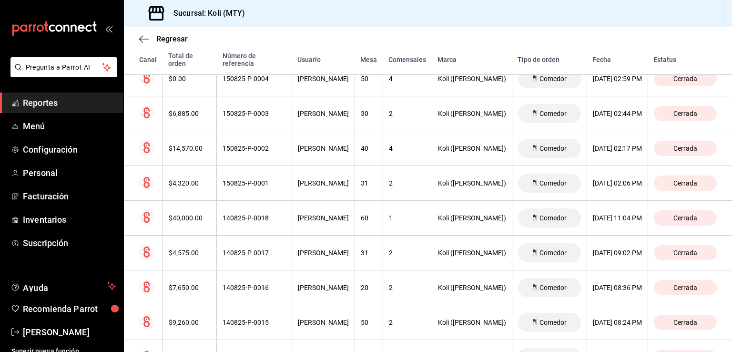
scroll to position [1313, 0]
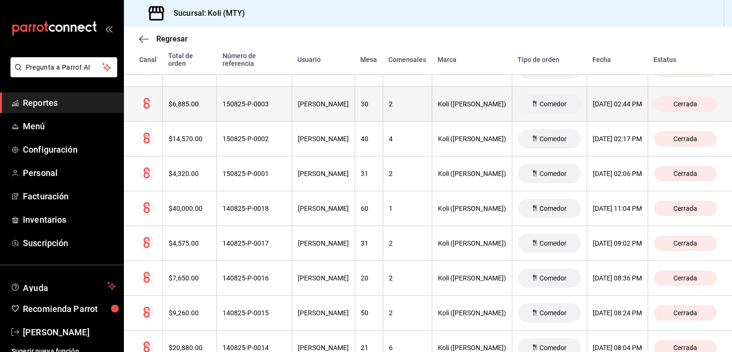
click at [200, 101] on div "$6,885.00" at bounding box center [190, 104] width 42 height 8
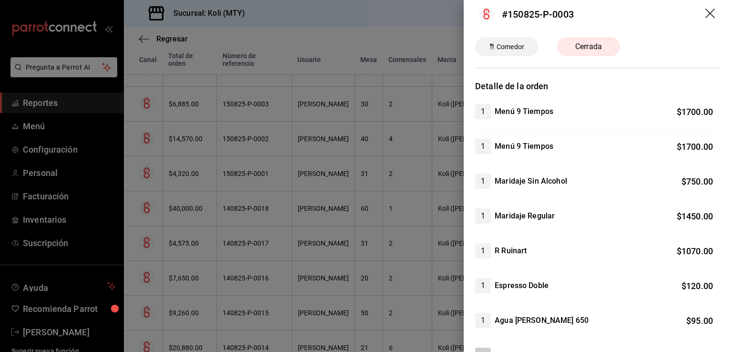
scroll to position [0, 0]
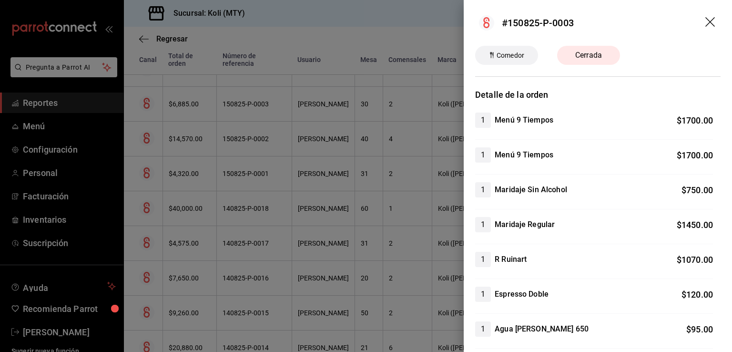
click at [252, 189] on div at bounding box center [366, 176] width 732 height 352
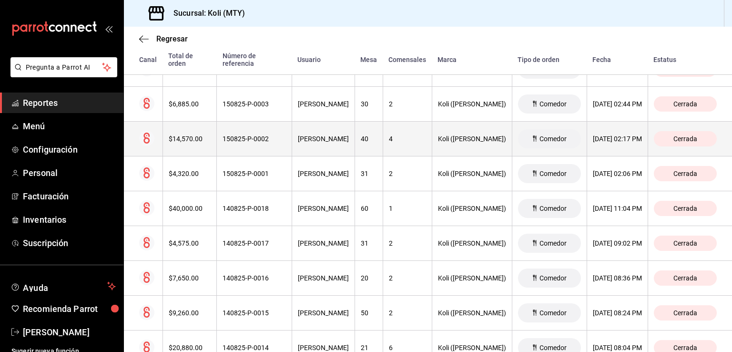
click at [192, 140] on div "$14,570.00" at bounding box center [190, 139] width 42 height 8
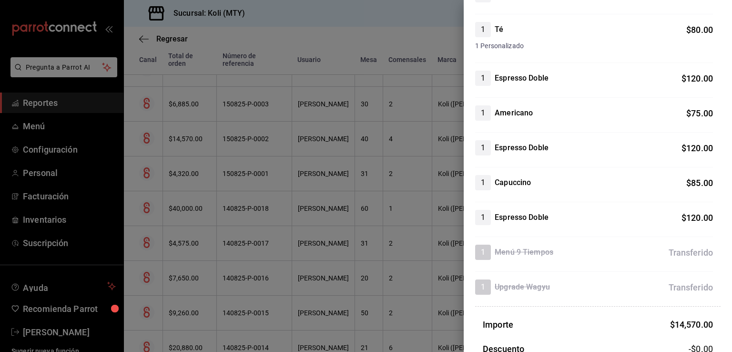
scroll to position [515, 0]
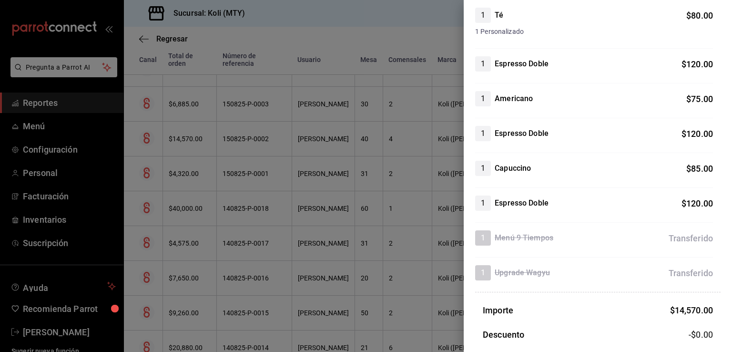
click at [243, 169] on div at bounding box center [366, 176] width 732 height 352
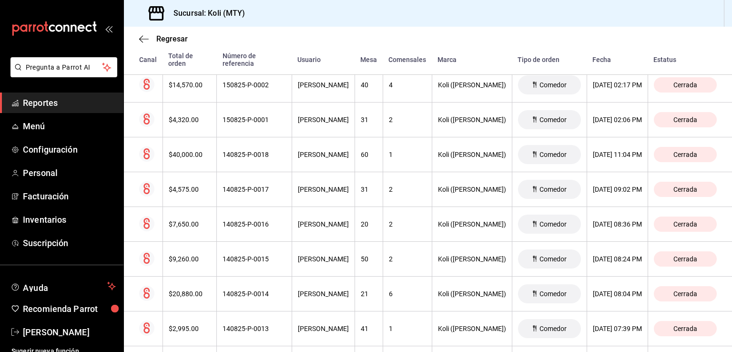
scroll to position [1371, 0]
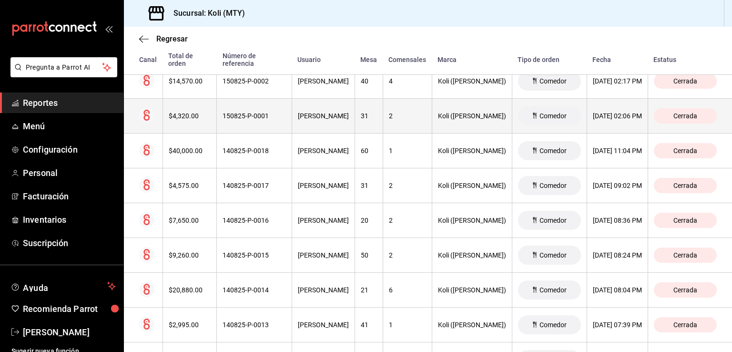
click at [191, 106] on th "$4,320.00" at bounding box center [190, 116] width 54 height 35
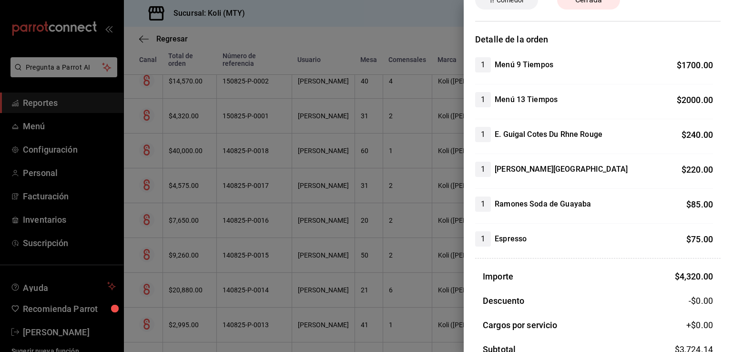
scroll to position [56, 0]
click at [177, 166] on div at bounding box center [366, 176] width 732 height 352
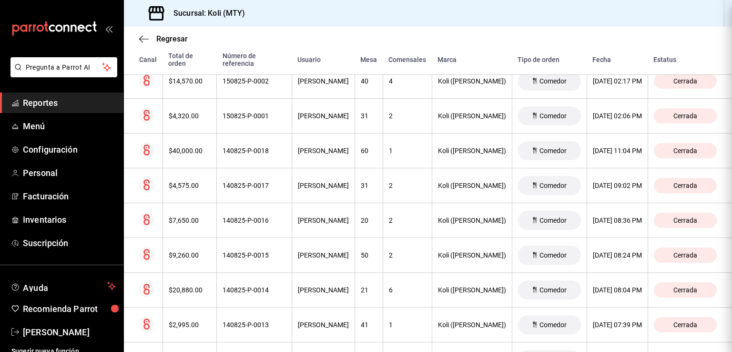
scroll to position [0, 0]
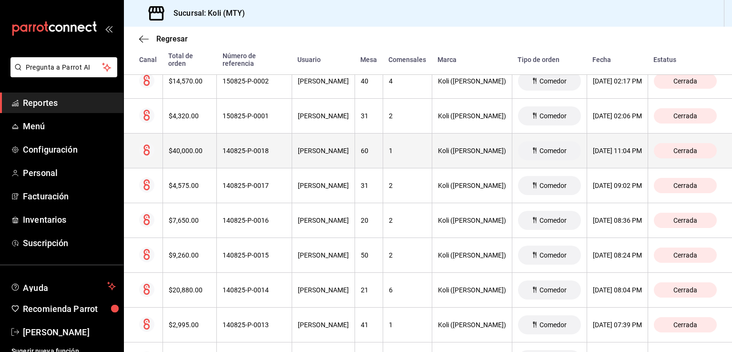
click at [174, 147] on div "$40,000.00" at bounding box center [190, 151] width 42 height 8
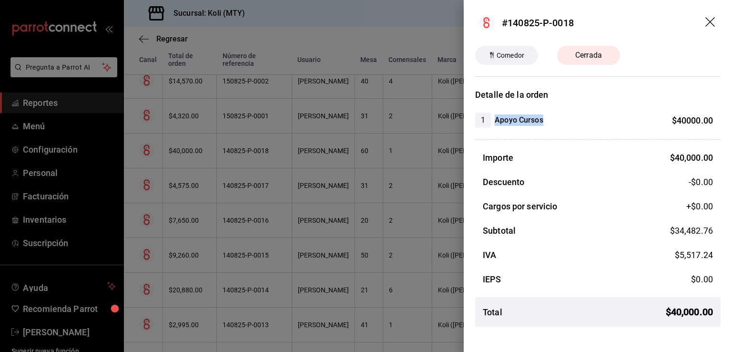
drag, startPoint x: 497, startPoint y: 121, endPoint x: 543, endPoint y: 123, distance: 45.3
click at [543, 123] on h4 "Apoyo Cursos" at bounding box center [519, 119] width 49 height 11
copy h4 "Apoyo Cursos"
click at [200, 218] on div at bounding box center [366, 176] width 732 height 352
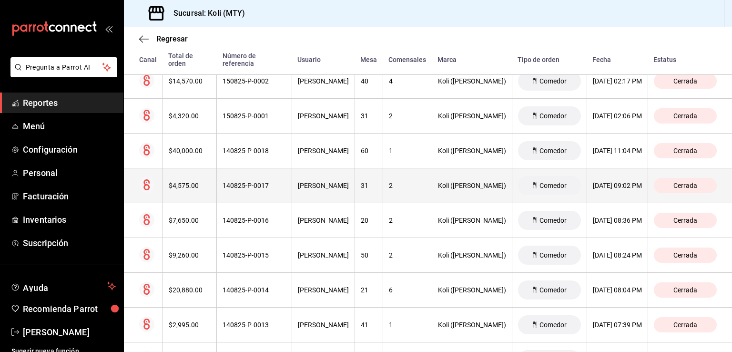
click at [190, 186] on div "$4,575.00" at bounding box center [190, 186] width 42 height 8
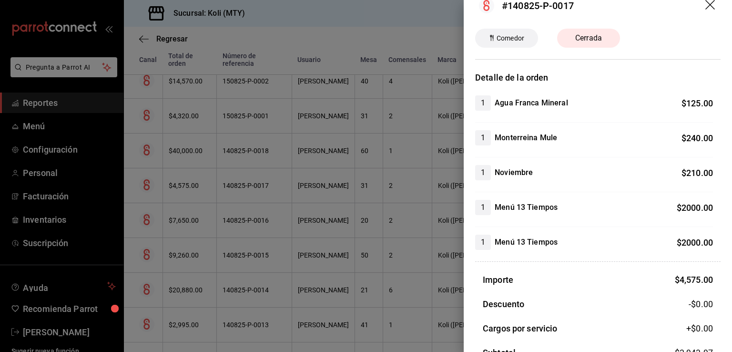
scroll to position [18, 0]
click at [157, 160] on div at bounding box center [366, 176] width 732 height 352
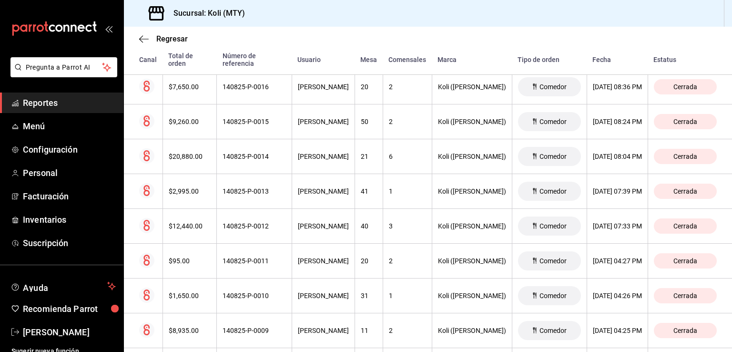
scroll to position [1508, 0]
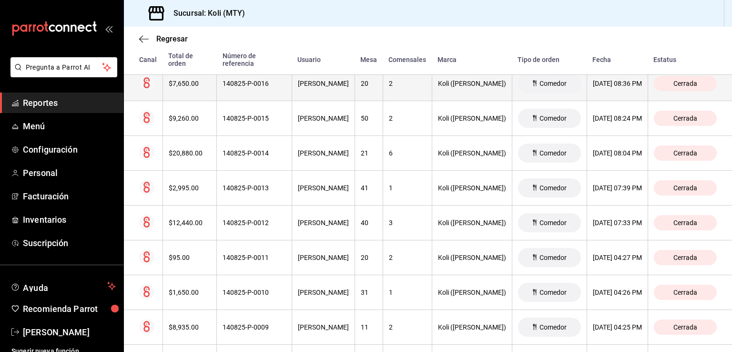
click at [184, 80] on div "$7,650.00" at bounding box center [190, 84] width 42 height 8
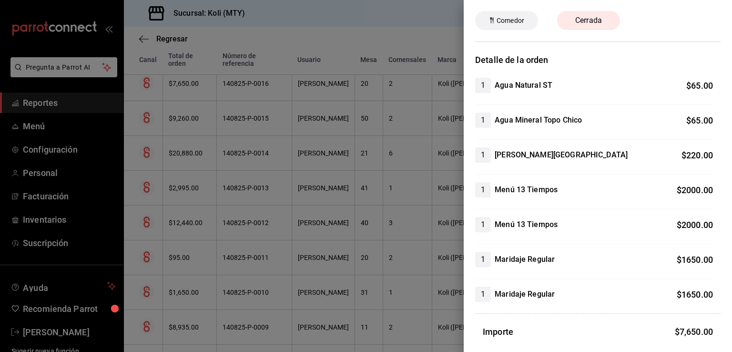
scroll to position [34, 0]
click at [287, 149] on div at bounding box center [366, 176] width 732 height 352
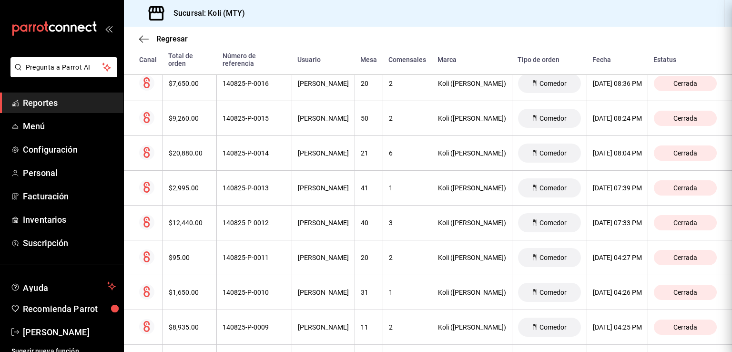
scroll to position [0, 0]
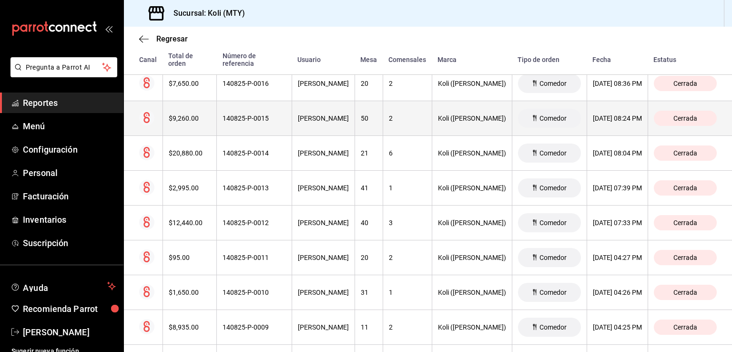
click at [190, 115] on div "$9,260.00" at bounding box center [190, 118] width 42 height 8
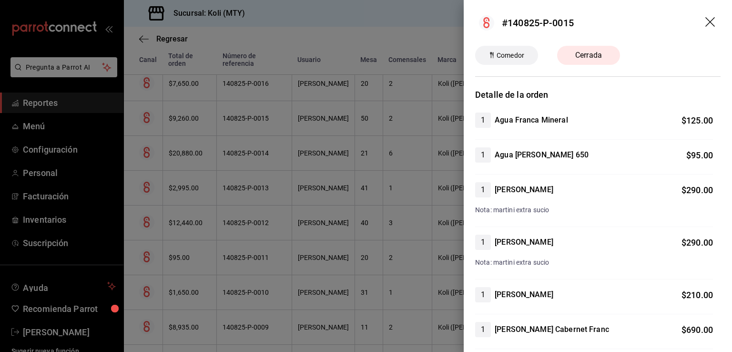
click at [254, 150] on div at bounding box center [366, 176] width 732 height 352
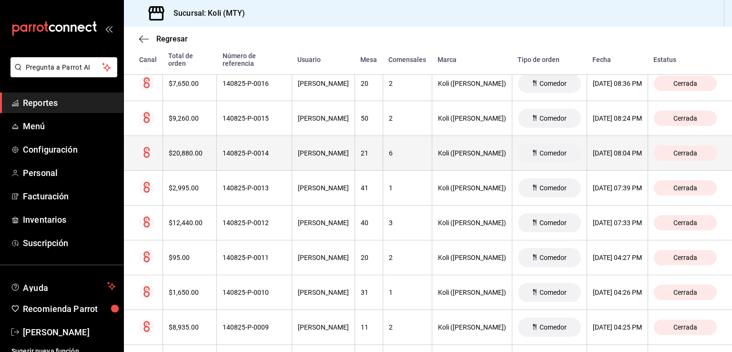
click at [179, 149] on div "$20,880.00" at bounding box center [190, 153] width 42 height 8
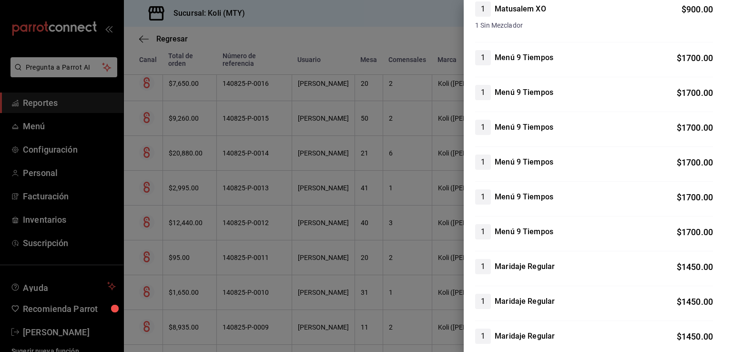
scroll to position [357, 0]
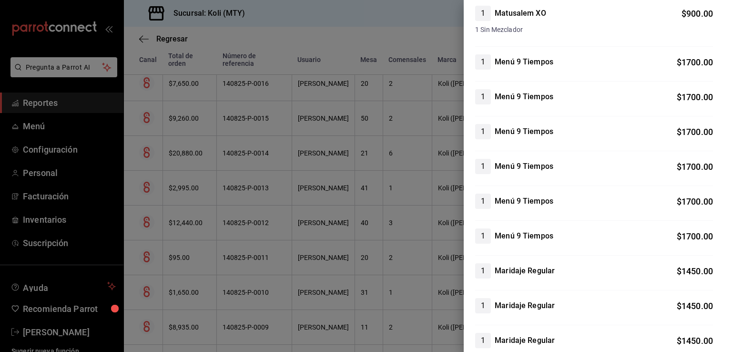
click at [197, 214] on div at bounding box center [366, 176] width 732 height 352
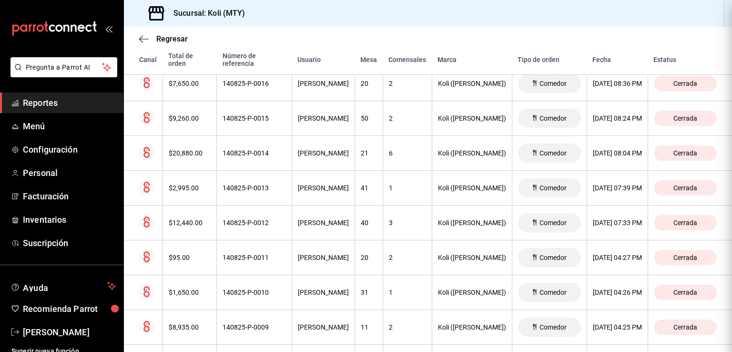
scroll to position [0, 0]
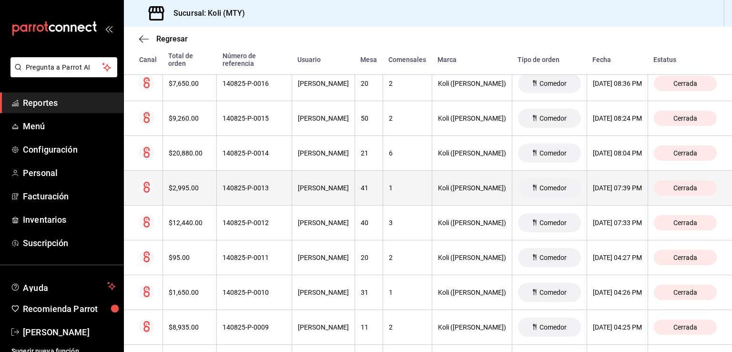
click at [187, 189] on th "$2,995.00" at bounding box center [190, 188] width 54 height 35
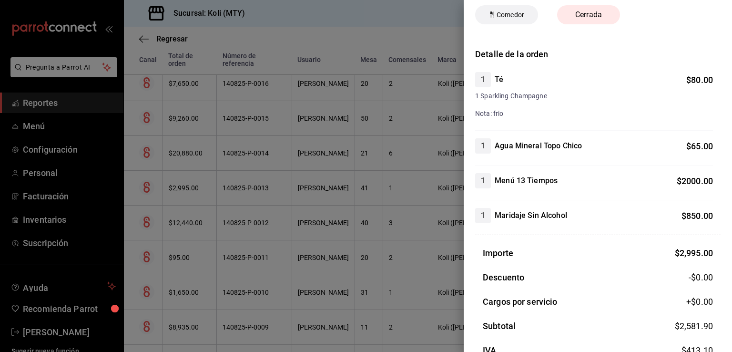
scroll to position [51, 0]
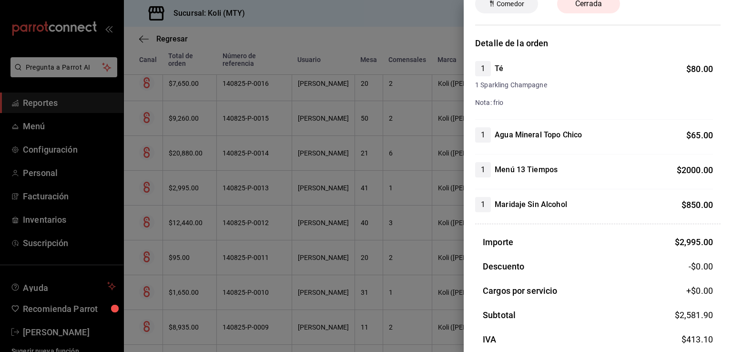
click at [303, 228] on div at bounding box center [366, 176] width 732 height 352
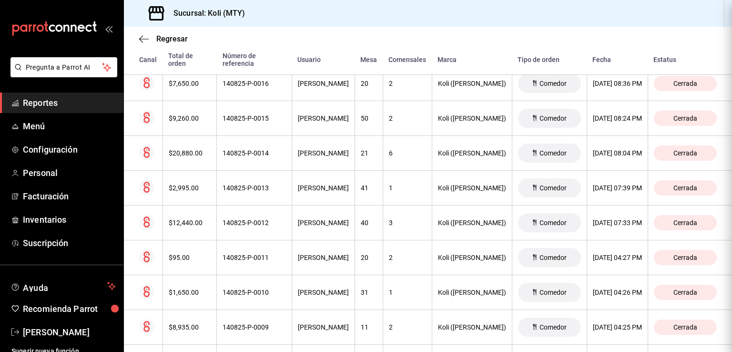
scroll to position [0, 0]
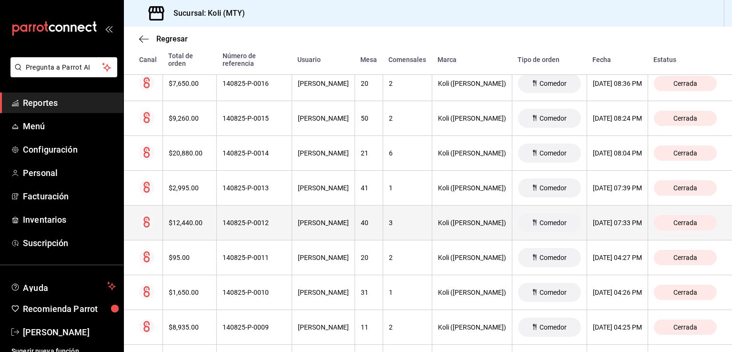
click at [189, 231] on th "$12,440.00" at bounding box center [190, 222] width 54 height 35
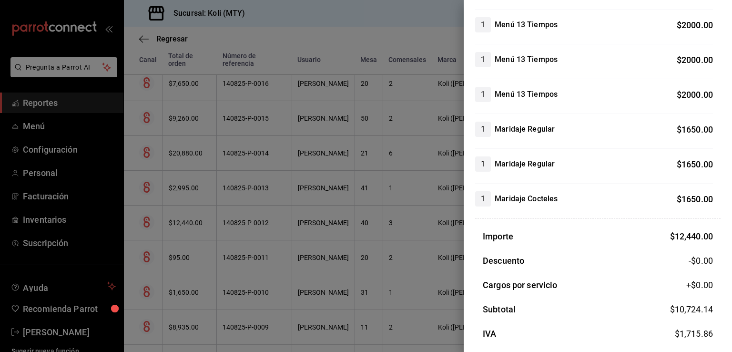
scroll to position [397, 0]
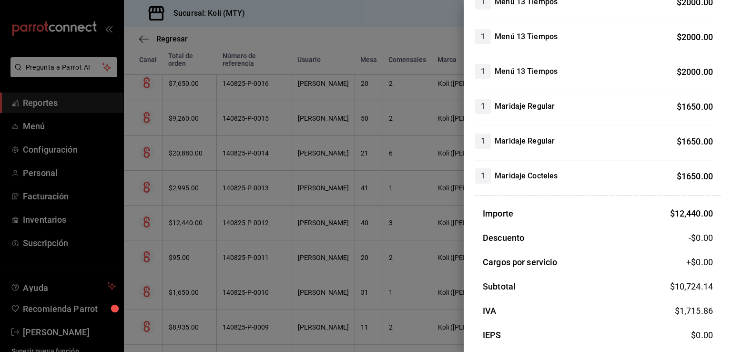
click at [203, 227] on div at bounding box center [366, 176] width 732 height 352
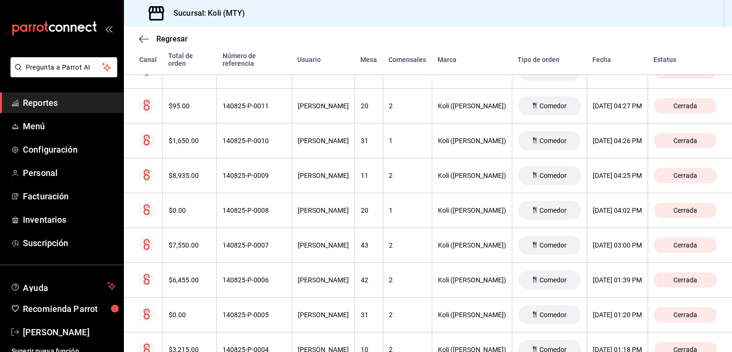
scroll to position [1672, 0]
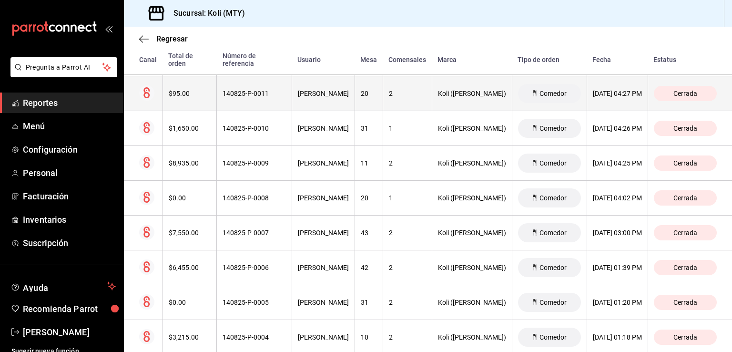
click at [168, 97] on th "$95.00" at bounding box center [190, 93] width 54 height 35
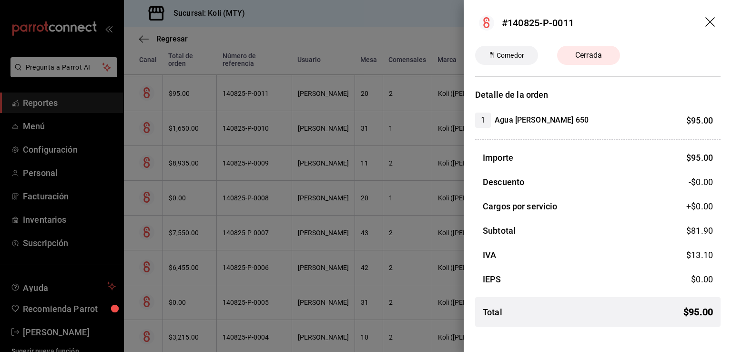
click at [179, 198] on div at bounding box center [366, 176] width 732 height 352
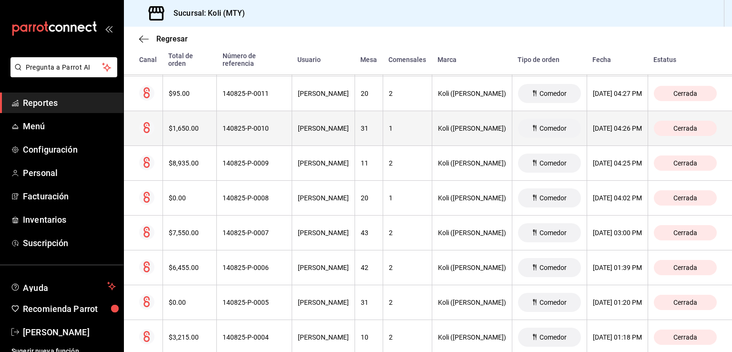
click at [182, 119] on th "$1,650.00" at bounding box center [190, 128] width 54 height 35
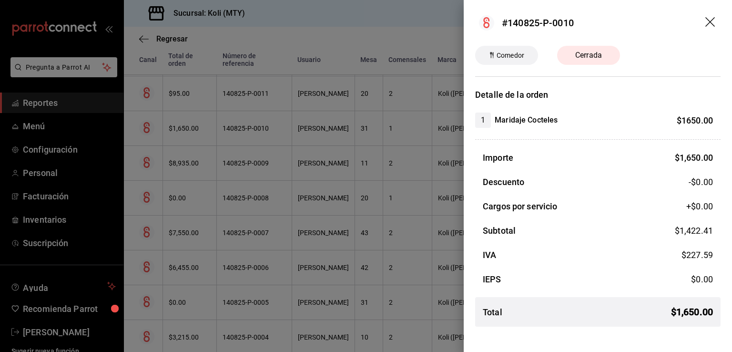
click at [204, 163] on div at bounding box center [366, 176] width 732 height 352
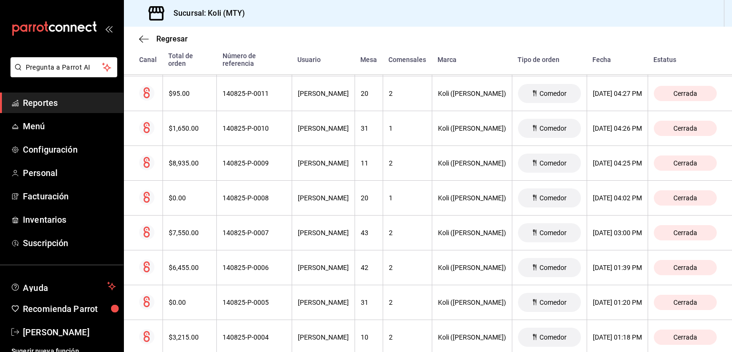
click at [189, 159] on div "$8,935.00" at bounding box center [190, 163] width 42 height 8
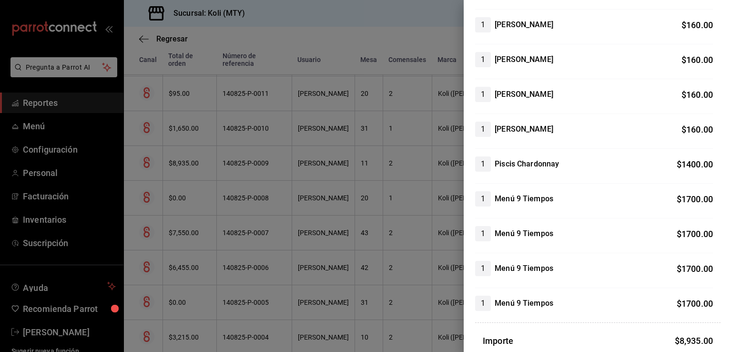
scroll to position [176, 0]
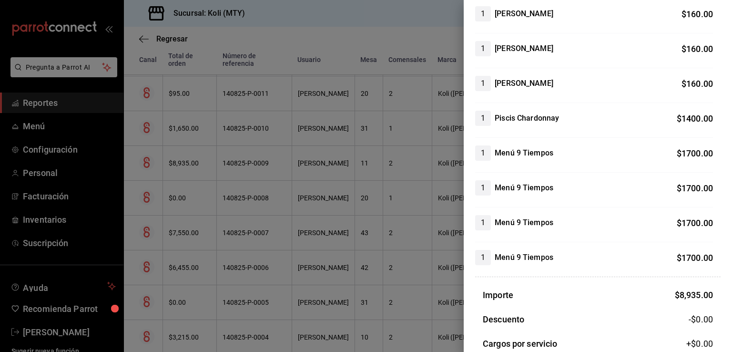
click at [218, 232] on div at bounding box center [366, 176] width 732 height 352
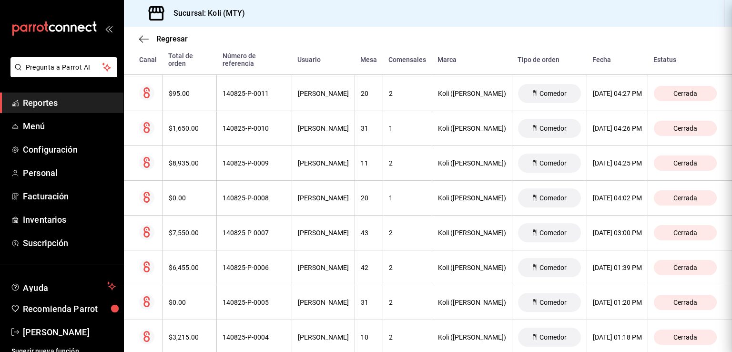
scroll to position [0, 0]
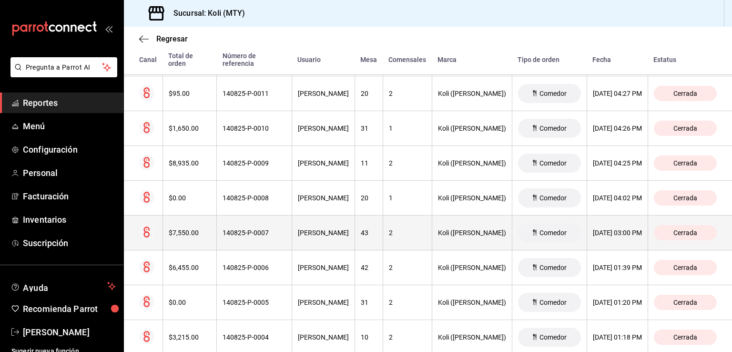
click at [190, 229] on div "$7,550.00" at bounding box center [190, 233] width 42 height 8
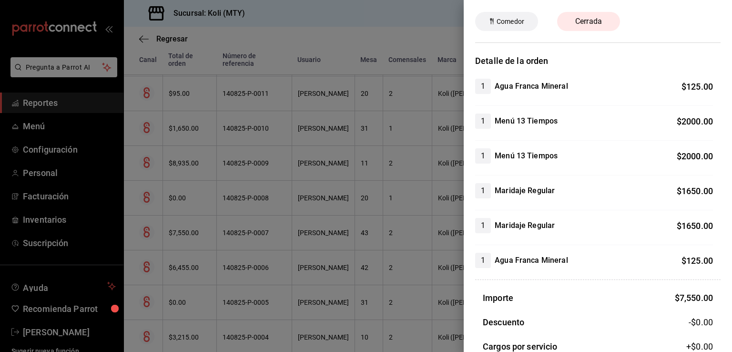
scroll to position [41, 0]
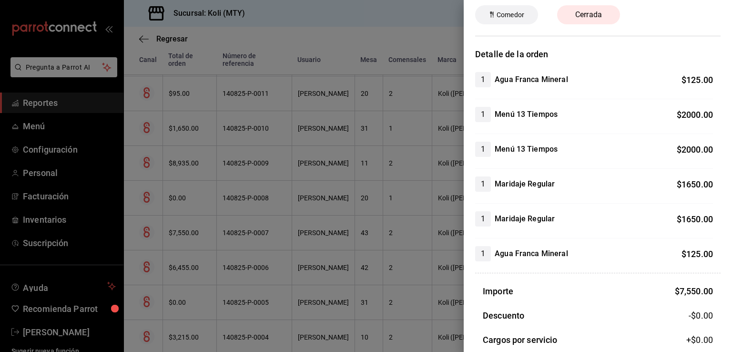
click at [195, 154] on div at bounding box center [366, 176] width 732 height 352
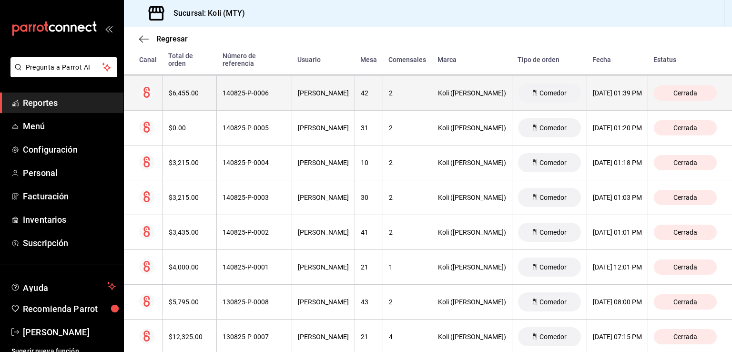
scroll to position [1854, 0]
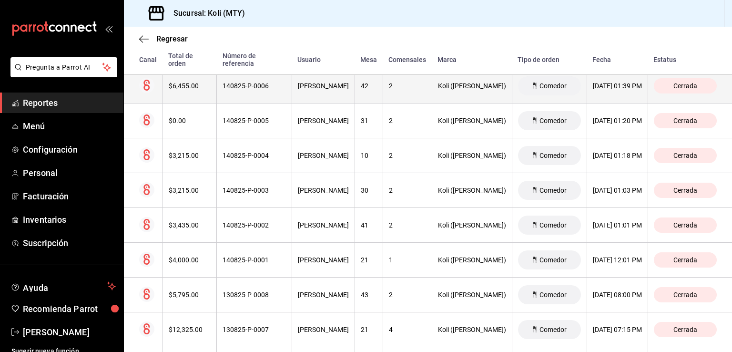
click at [191, 86] on div "$6,455.00" at bounding box center [190, 86] width 42 height 8
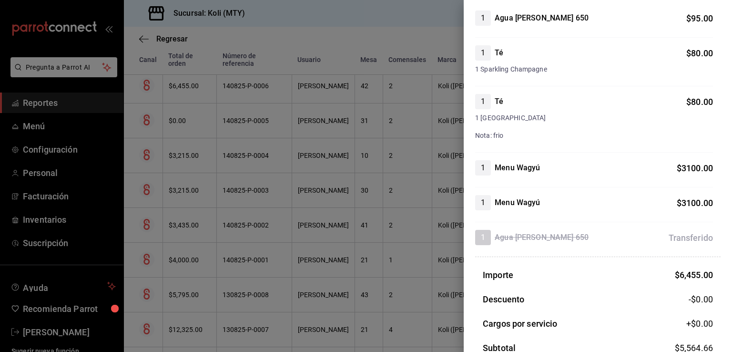
scroll to position [102, 0]
click at [191, 171] on div at bounding box center [366, 176] width 732 height 352
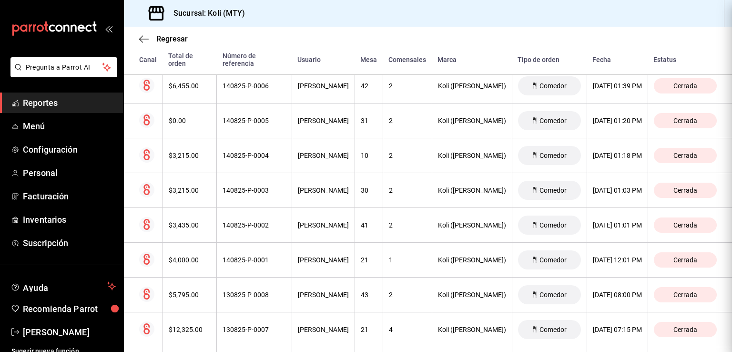
scroll to position [0, 0]
click at [179, 152] on div "$3,215.00" at bounding box center [190, 156] width 42 height 8
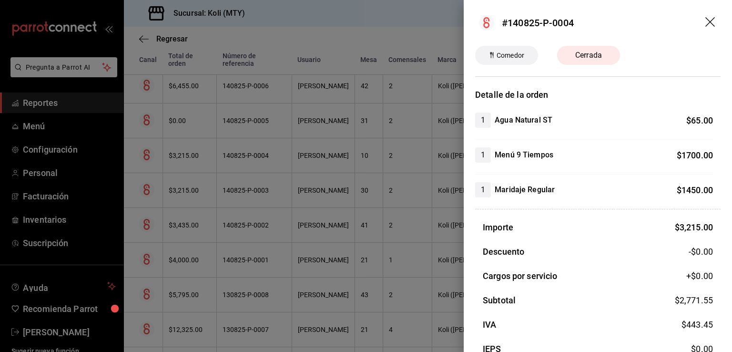
click at [187, 155] on div at bounding box center [366, 176] width 732 height 352
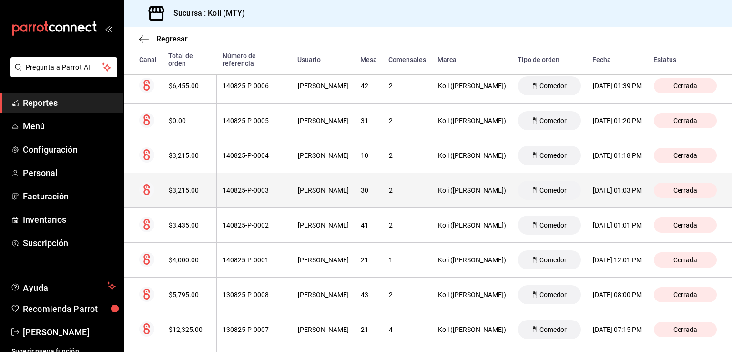
click at [202, 180] on th "$3,215.00" at bounding box center [190, 190] width 54 height 35
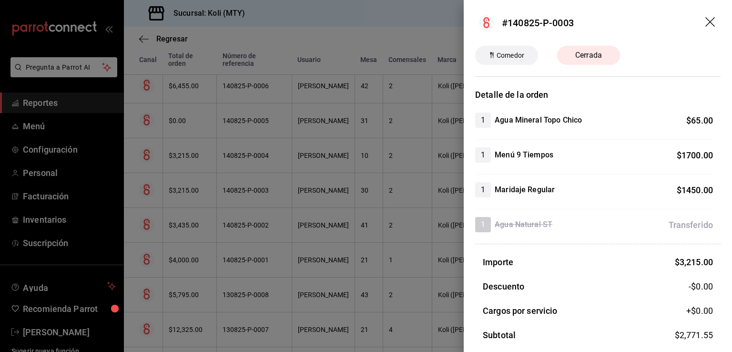
click at [177, 197] on div at bounding box center [366, 176] width 732 height 352
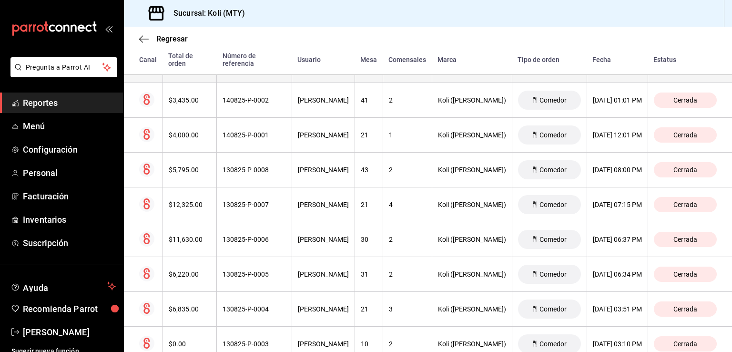
scroll to position [1979, 0]
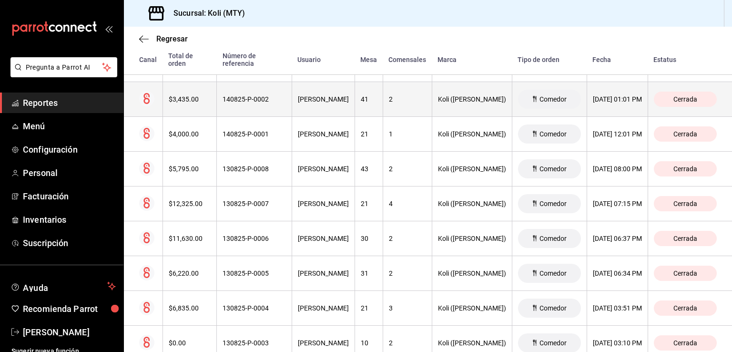
click at [183, 95] on div "$3,435.00" at bounding box center [190, 99] width 42 height 8
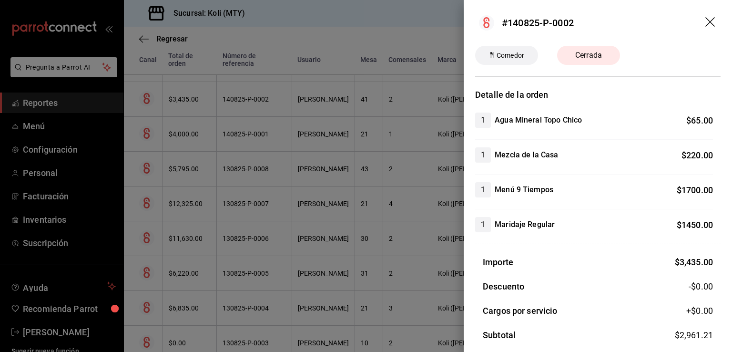
click at [196, 174] on div at bounding box center [366, 176] width 732 height 352
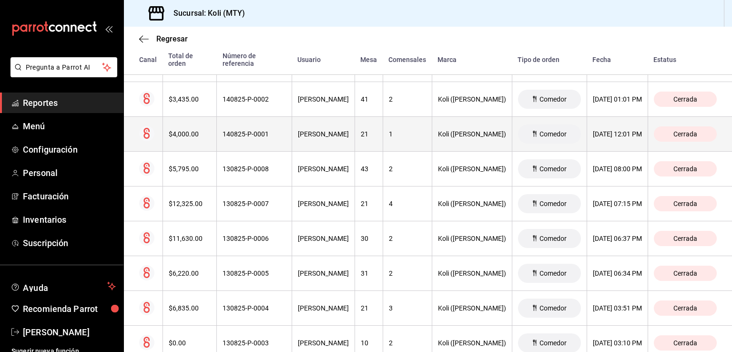
click at [182, 133] on div "$4,000.00" at bounding box center [190, 134] width 42 height 8
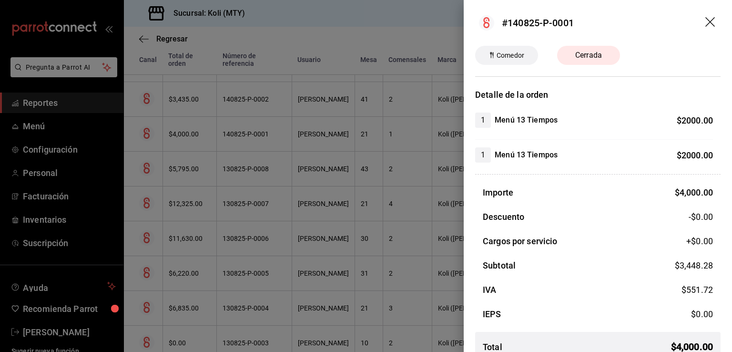
click at [173, 173] on div at bounding box center [366, 176] width 732 height 352
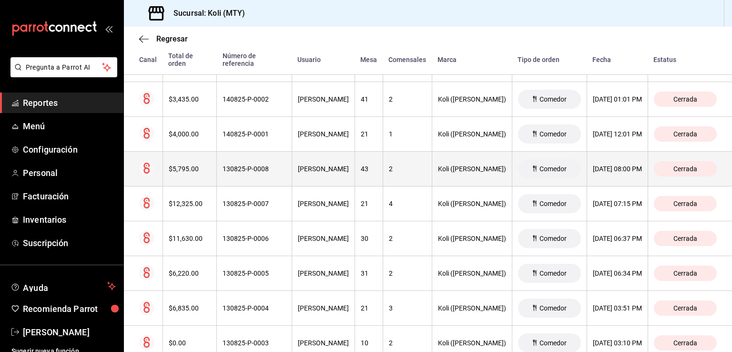
click at [173, 167] on div "$5,795.00" at bounding box center [190, 169] width 42 height 8
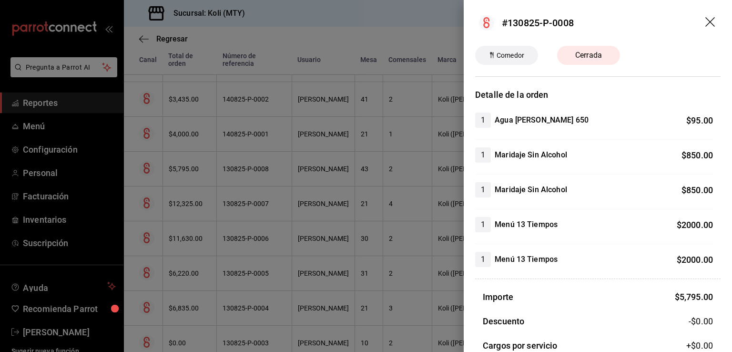
click at [184, 213] on div at bounding box center [366, 176] width 732 height 352
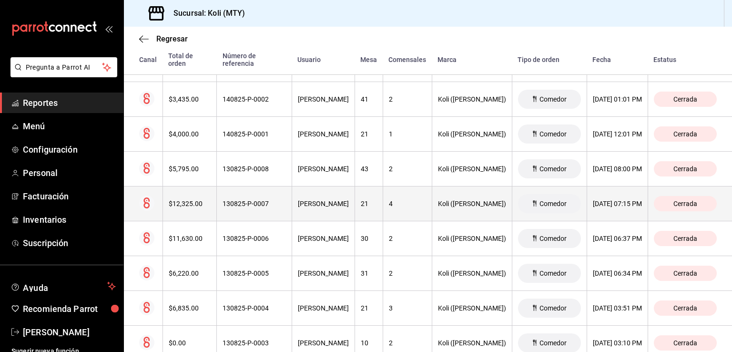
click at [182, 204] on th "$12,325.00" at bounding box center [190, 203] width 54 height 35
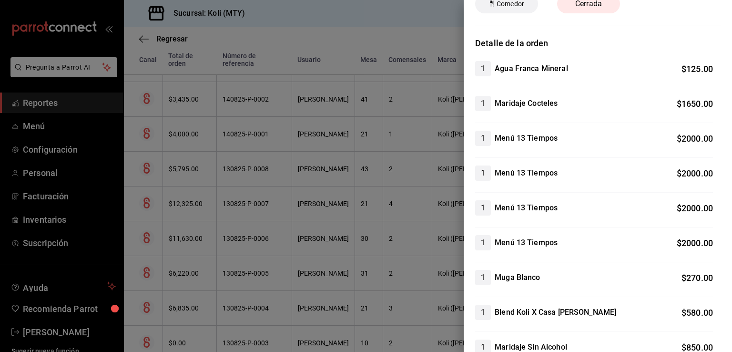
scroll to position [0, 0]
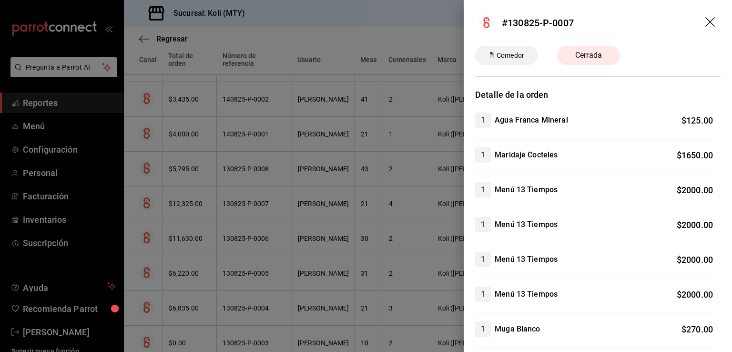
click at [206, 217] on div at bounding box center [366, 176] width 732 height 352
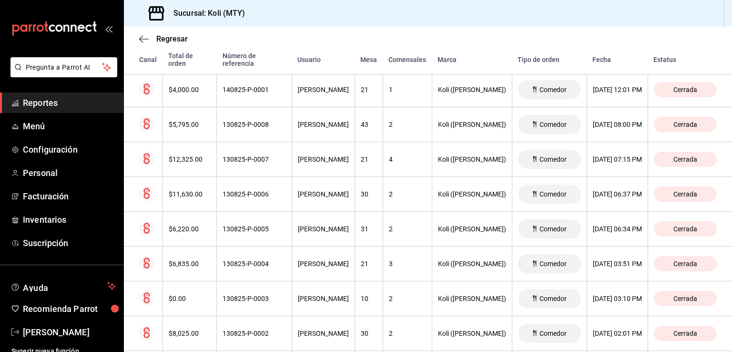
scroll to position [2024, 0]
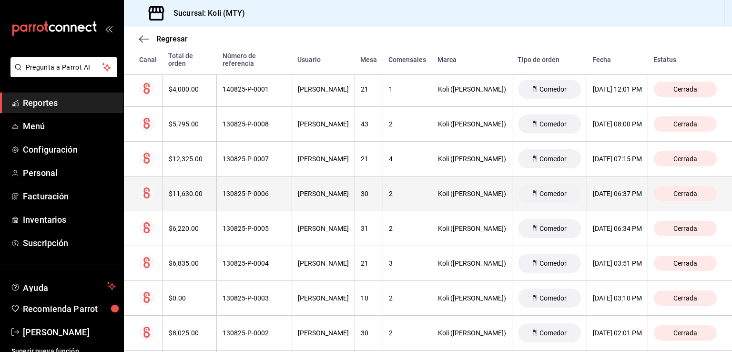
click at [193, 190] on div "$11,630.00" at bounding box center [190, 194] width 42 height 8
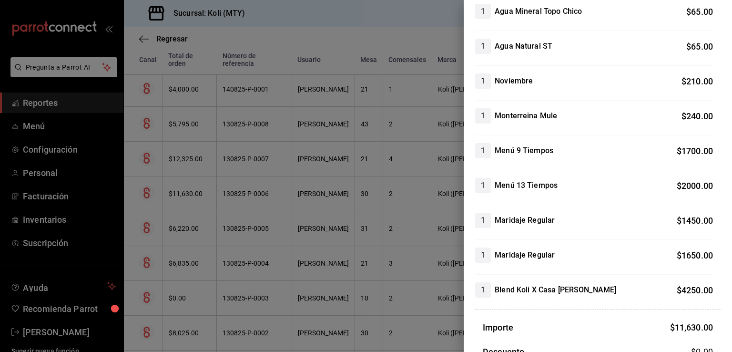
scroll to position [111, 0]
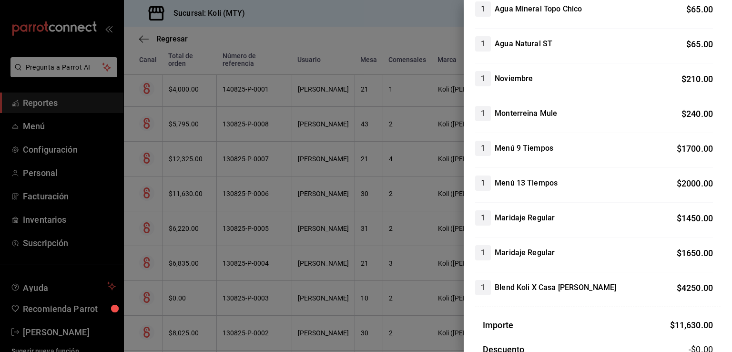
click at [213, 183] on div at bounding box center [366, 176] width 732 height 352
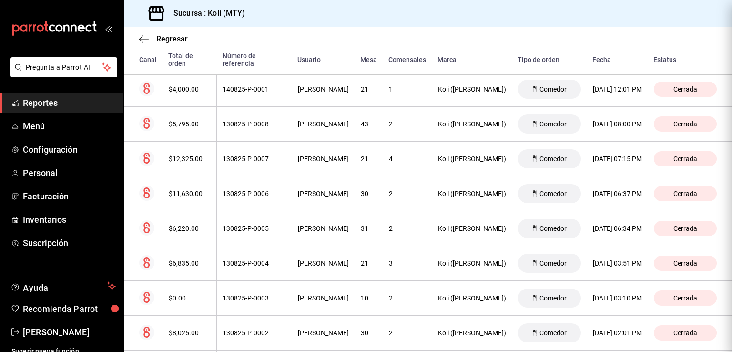
scroll to position [0, 0]
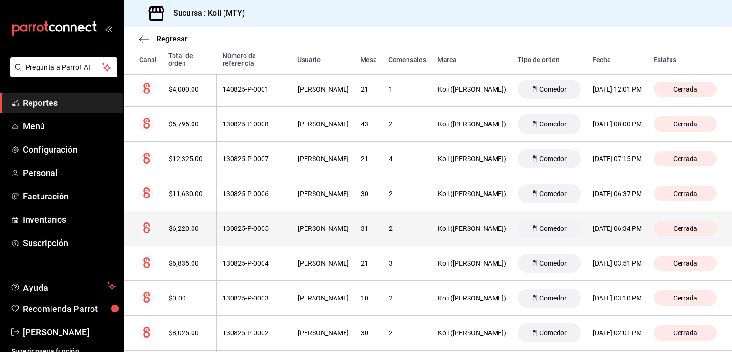
click at [188, 225] on div "$6,220.00" at bounding box center [190, 229] width 42 height 8
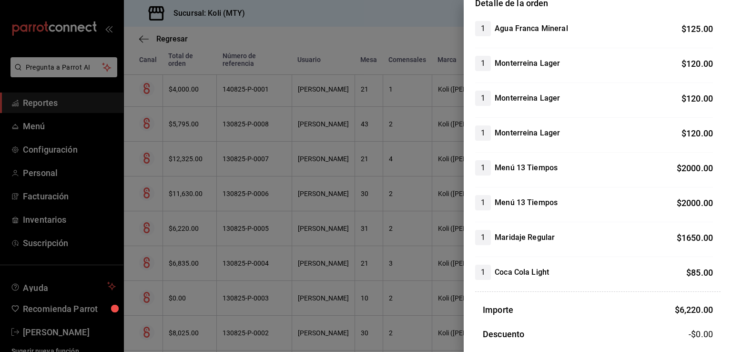
scroll to position [92, 0]
click at [224, 158] on div at bounding box center [366, 176] width 732 height 352
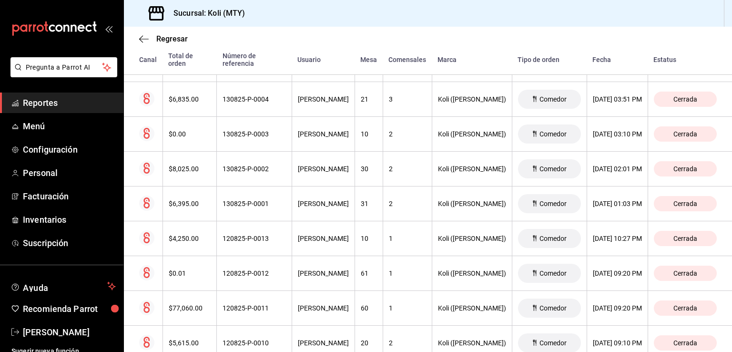
scroll to position [2188, 0]
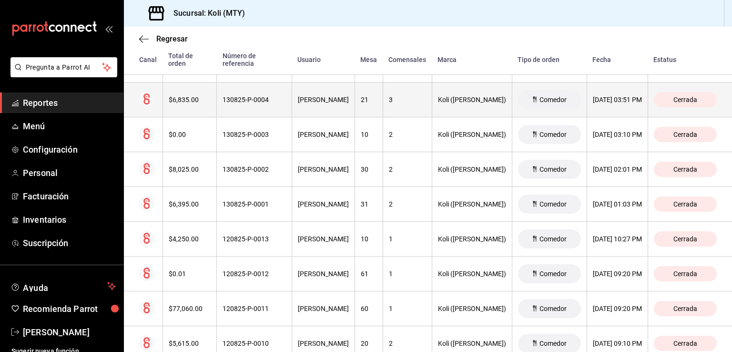
click at [196, 96] on div "$6,835.00" at bounding box center [190, 100] width 42 height 8
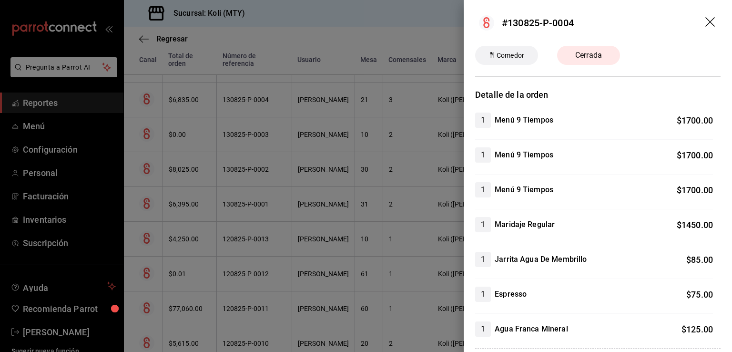
click at [181, 159] on div at bounding box center [366, 176] width 732 height 352
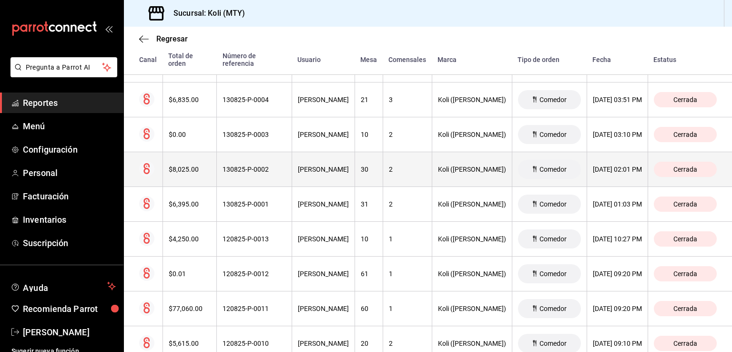
click at [180, 175] on th "$8,025.00" at bounding box center [190, 169] width 54 height 35
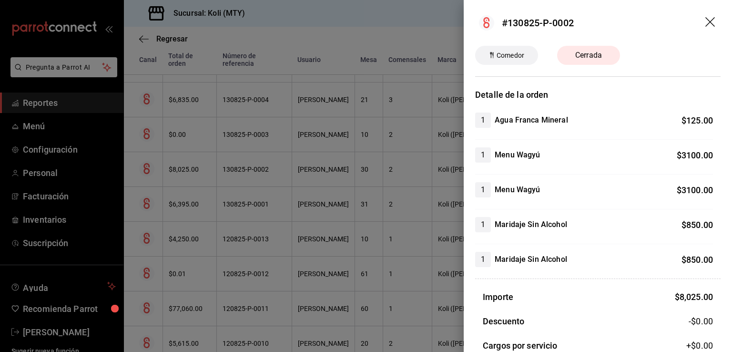
click at [182, 145] on div at bounding box center [366, 176] width 732 height 352
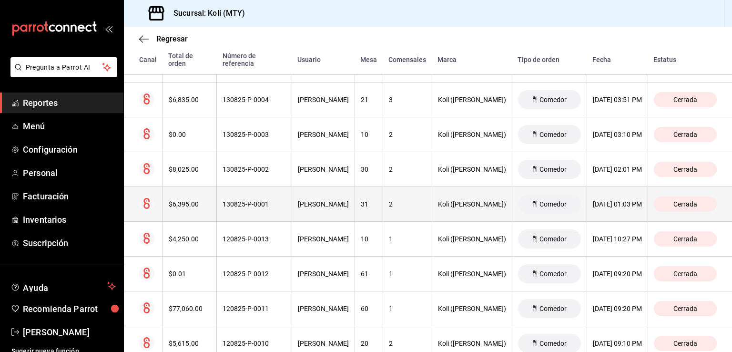
click at [184, 200] on div "$6,395.00" at bounding box center [190, 204] width 42 height 8
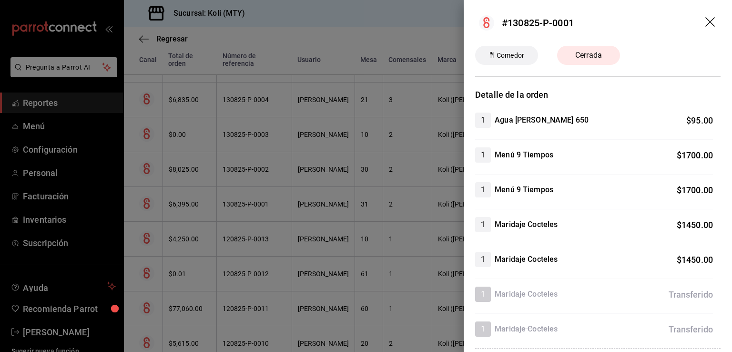
click at [209, 220] on div at bounding box center [366, 176] width 732 height 352
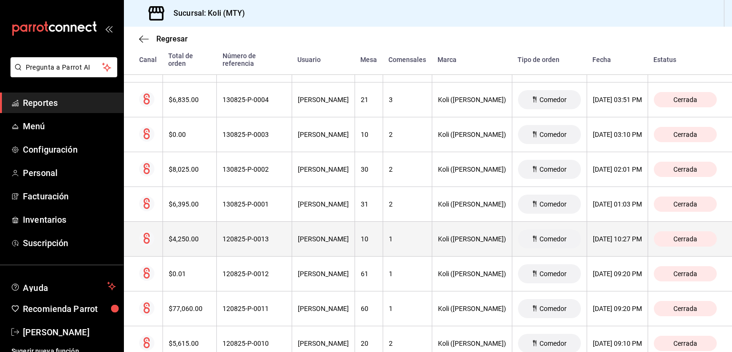
click at [189, 235] on div "$4,250.00" at bounding box center [190, 239] width 42 height 8
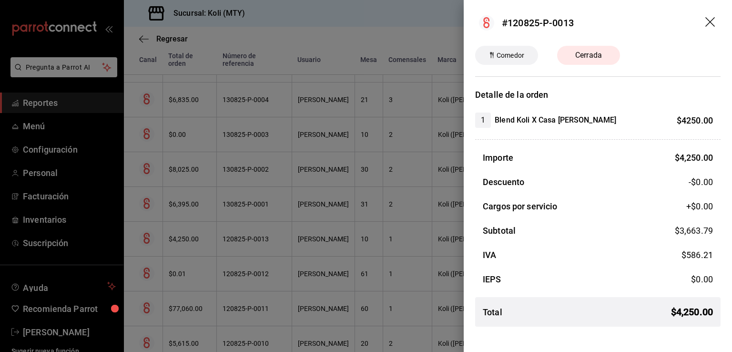
click at [204, 152] on div at bounding box center [366, 176] width 732 height 352
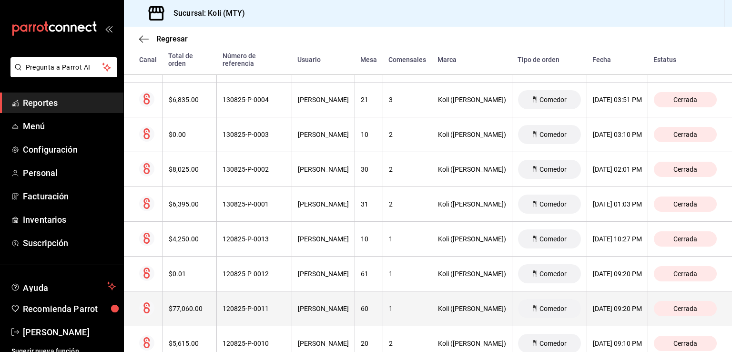
click at [200, 294] on th "$77,060.00" at bounding box center [190, 308] width 54 height 35
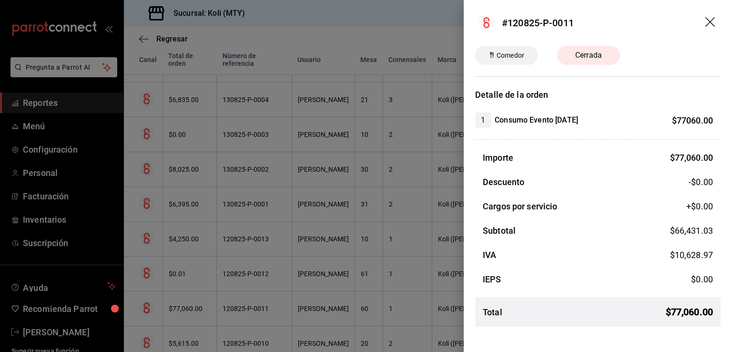
drag, startPoint x: 496, startPoint y: 120, endPoint x: 585, endPoint y: 124, distance: 89.7
click at [578, 124] on h4 "Consumo Evento [DATE]" at bounding box center [536, 119] width 83 height 11
copy h4 "Consumo Evento [DATE]"
click at [204, 189] on div at bounding box center [366, 176] width 732 height 352
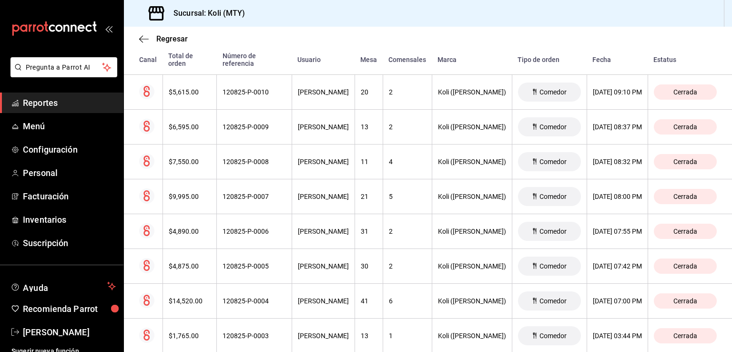
scroll to position [2439, 0]
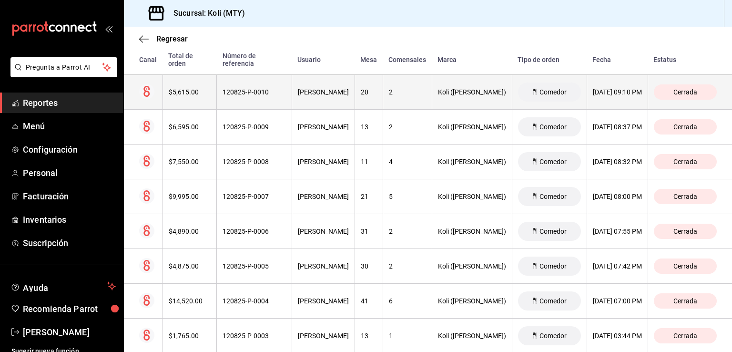
click at [169, 88] on div "$5,615.00" at bounding box center [190, 92] width 42 height 8
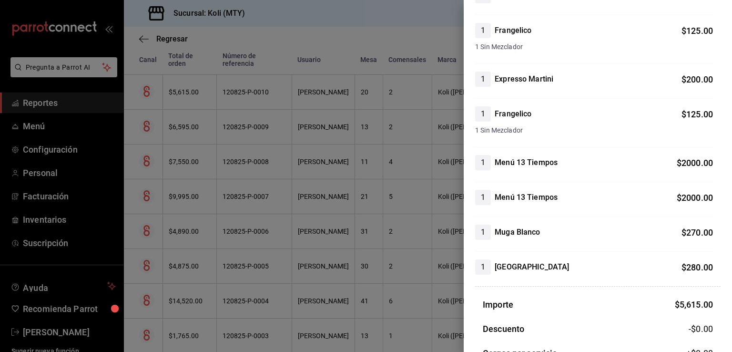
scroll to position [229, 0]
click at [183, 206] on div at bounding box center [366, 176] width 732 height 352
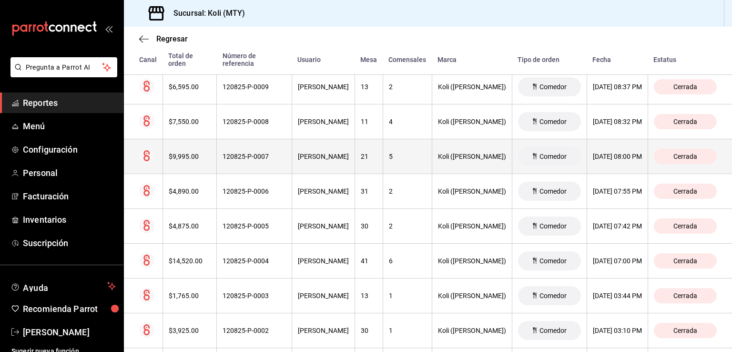
scroll to position [2480, 0]
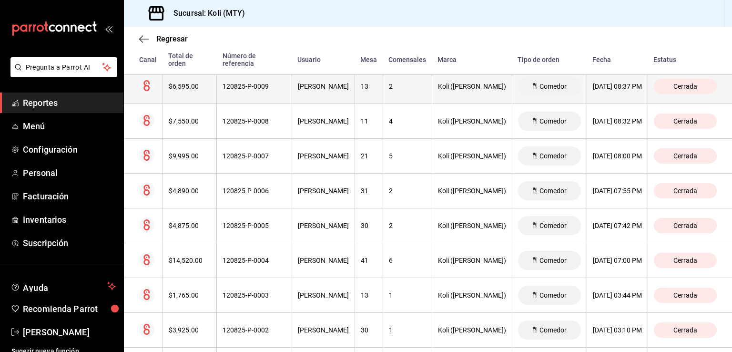
click at [189, 85] on th "$6,595.00" at bounding box center [190, 86] width 54 height 35
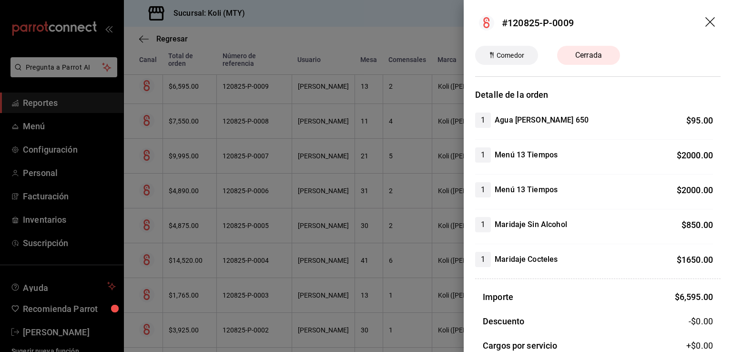
click at [249, 145] on div at bounding box center [366, 176] width 732 height 352
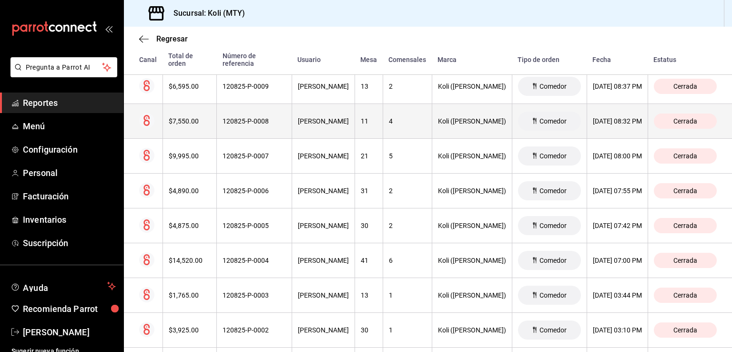
click at [183, 118] on div "$7,550.00" at bounding box center [190, 121] width 42 height 8
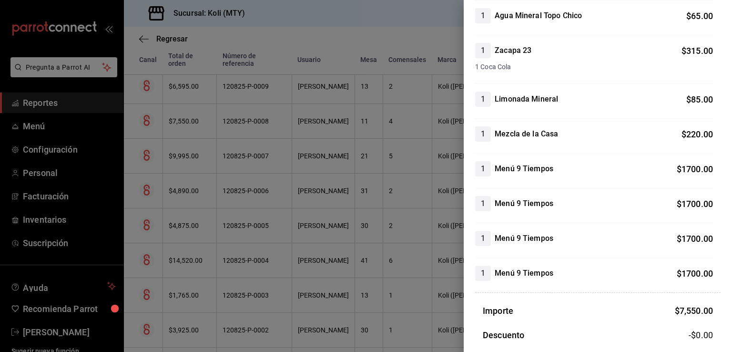
scroll to position [140, 0]
click at [204, 192] on div at bounding box center [366, 176] width 732 height 352
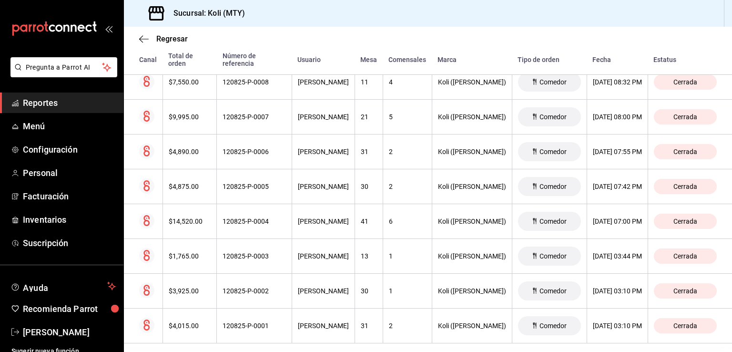
scroll to position [2523, 0]
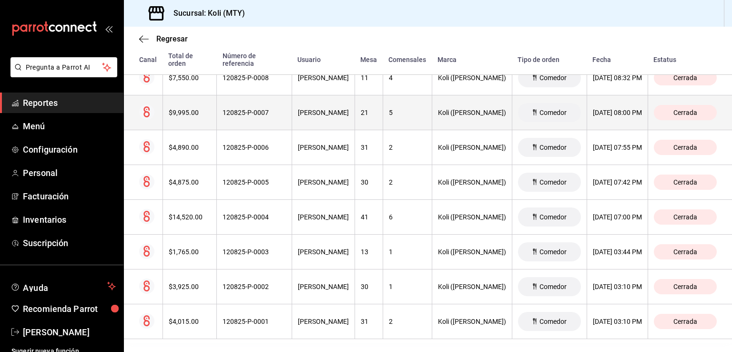
click at [183, 98] on th "$9,995.00" at bounding box center [190, 112] width 54 height 35
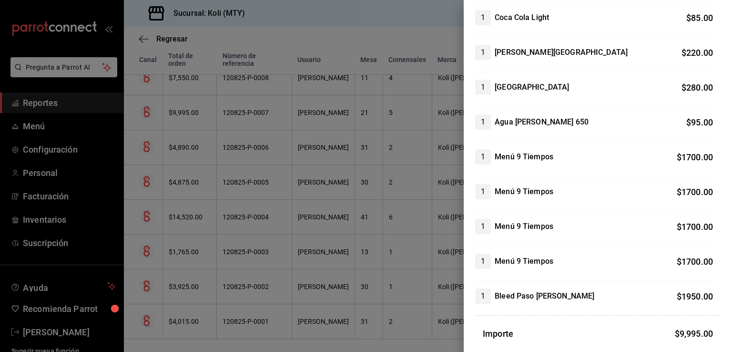
scroll to position [242, 0]
click at [255, 187] on div at bounding box center [366, 176] width 732 height 352
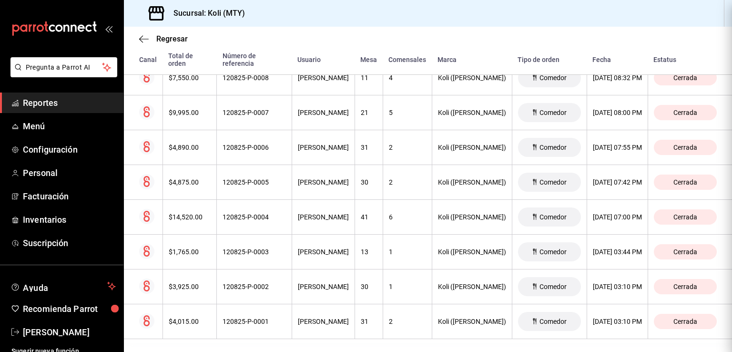
scroll to position [0, 0]
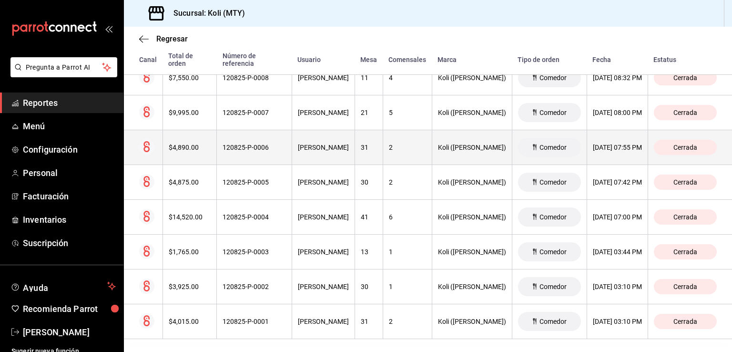
click at [164, 134] on th "$4,890.00" at bounding box center [190, 147] width 54 height 35
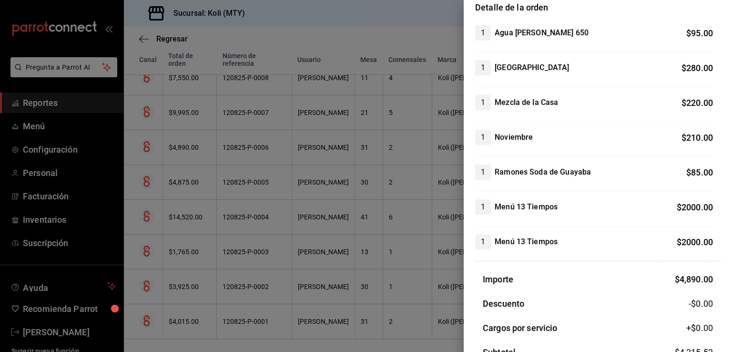
scroll to position [87, 0]
click at [209, 166] on div at bounding box center [366, 176] width 732 height 352
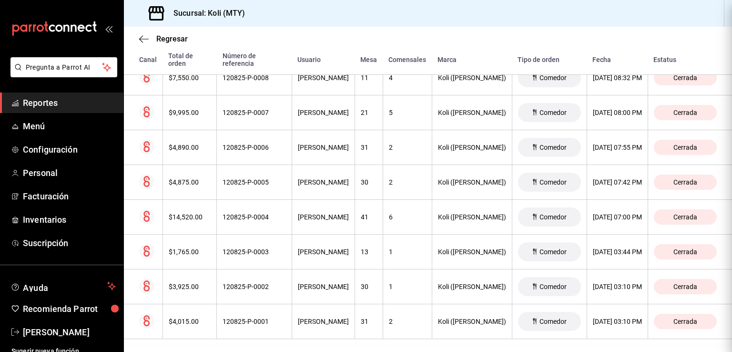
scroll to position [0, 0]
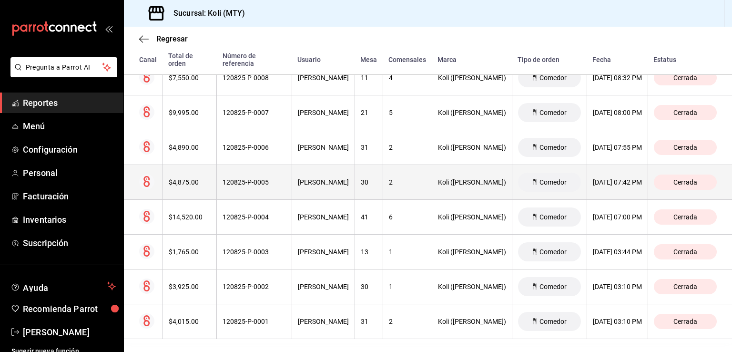
click at [185, 178] on div "$4,875.00" at bounding box center [190, 182] width 42 height 8
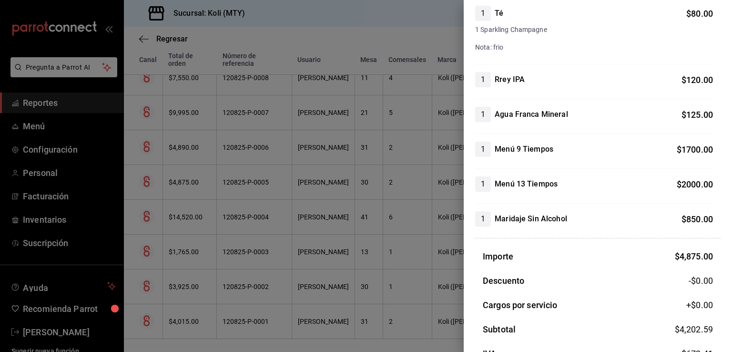
scroll to position [113, 0]
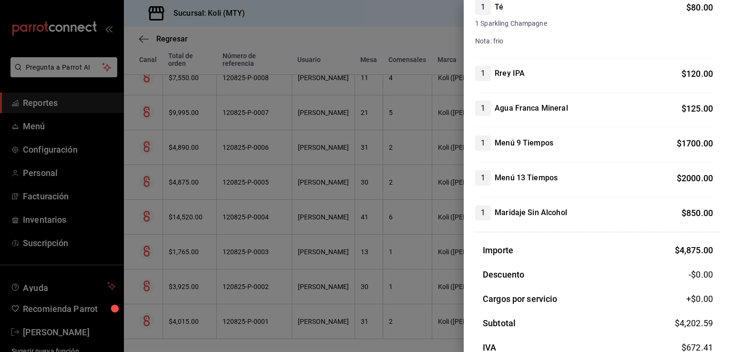
click at [146, 246] on div at bounding box center [366, 176] width 732 height 352
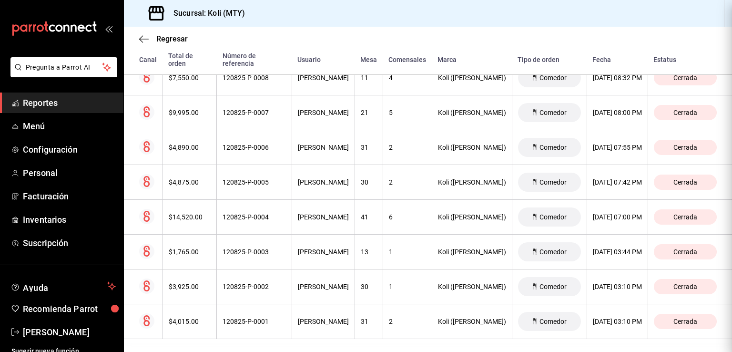
scroll to position [0, 0]
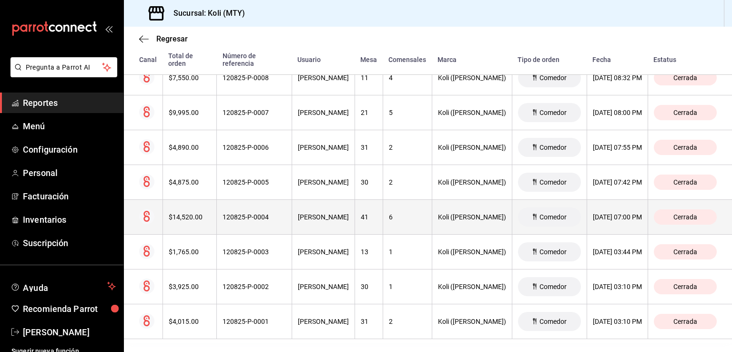
click at [183, 215] on div "$14,520.00" at bounding box center [190, 217] width 42 height 8
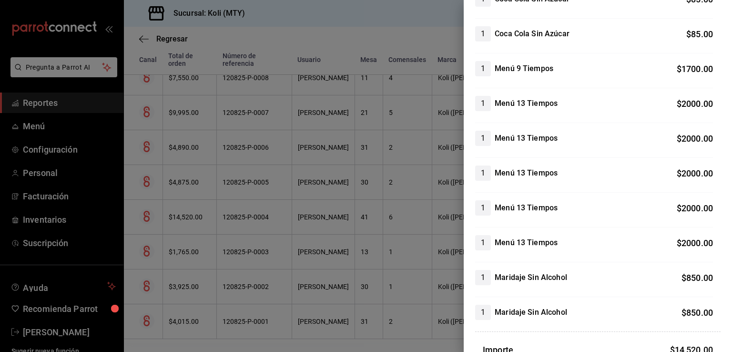
scroll to position [429, 0]
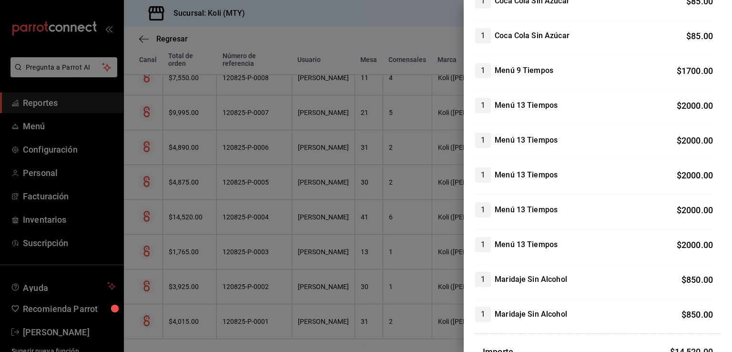
click at [256, 211] on div at bounding box center [366, 176] width 732 height 352
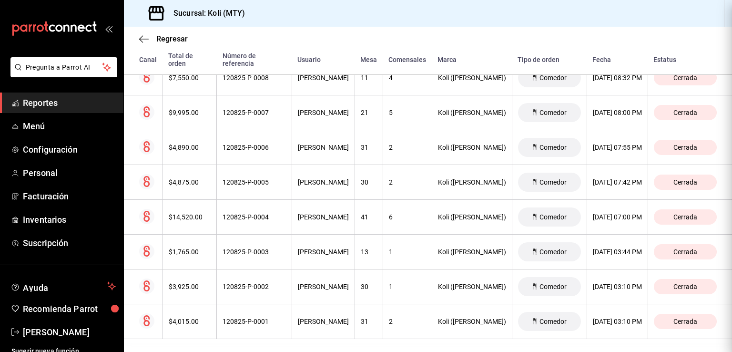
scroll to position [0, 0]
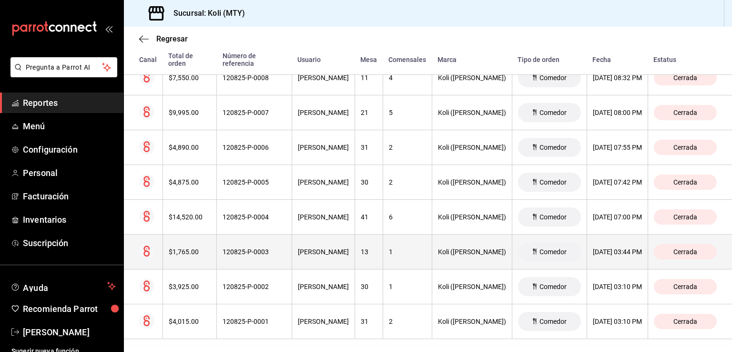
click at [172, 248] on div "$1,765.00" at bounding box center [190, 252] width 42 height 8
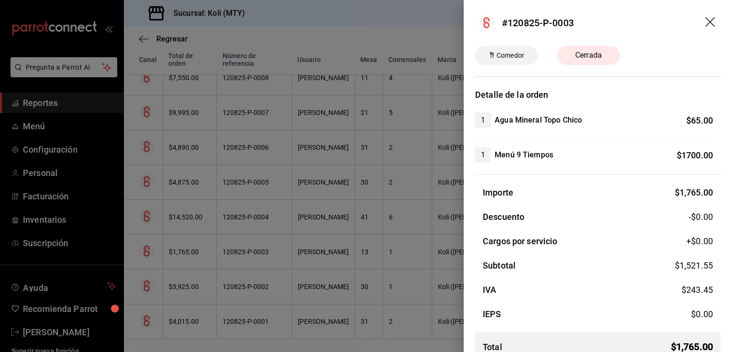
click at [256, 278] on div at bounding box center [366, 176] width 732 height 352
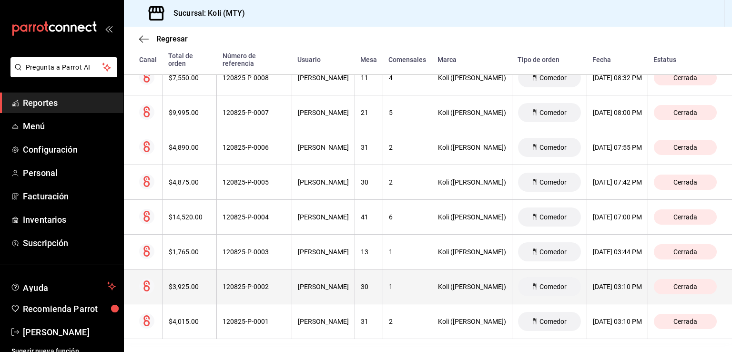
click at [179, 275] on th "$3,925.00" at bounding box center [190, 286] width 54 height 35
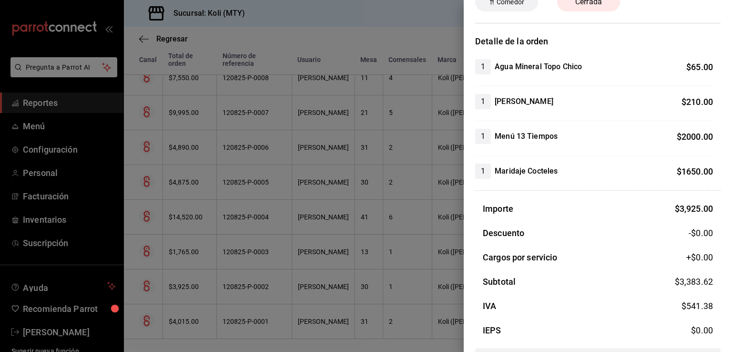
scroll to position [53, 0]
click at [176, 189] on div at bounding box center [366, 176] width 732 height 352
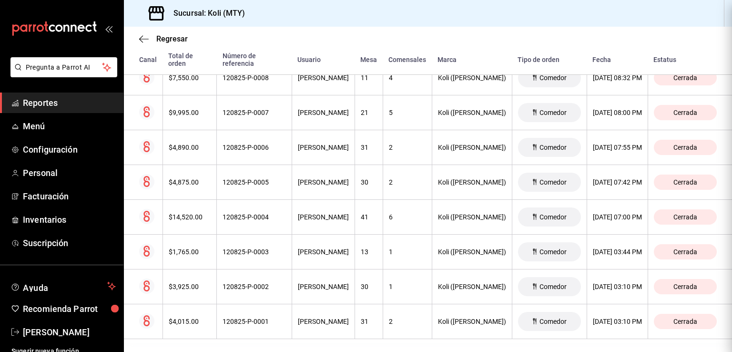
scroll to position [0, 0]
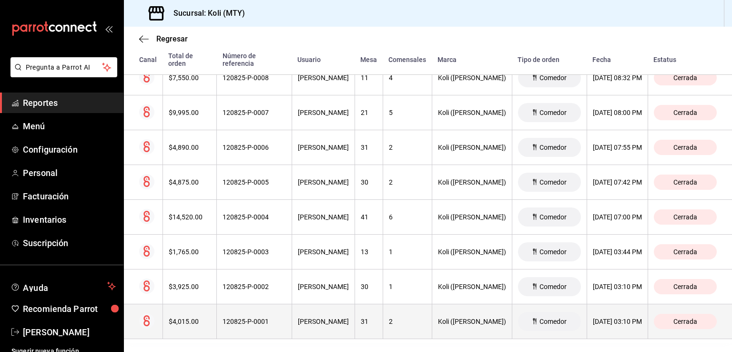
click at [185, 318] on div "$4,015.00" at bounding box center [190, 322] width 42 height 8
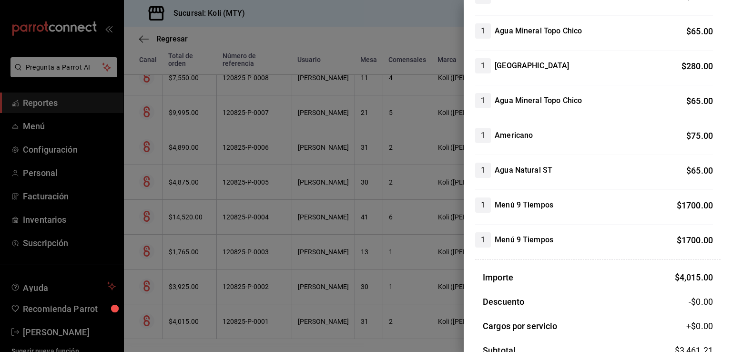
scroll to position [137, 0]
